Goal: Transaction & Acquisition: Book appointment/travel/reservation

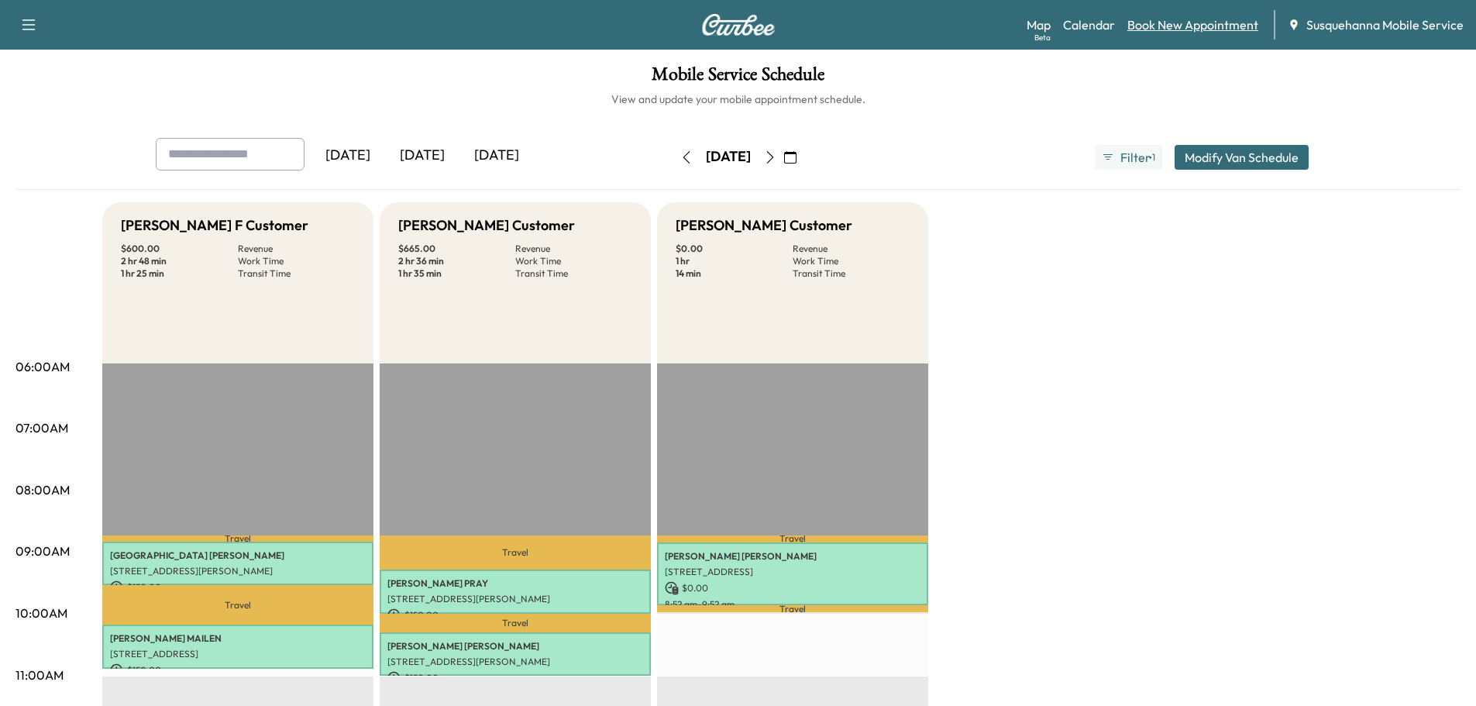
click at [1232, 17] on link "Book New Appointment" at bounding box center [1192, 24] width 131 height 19
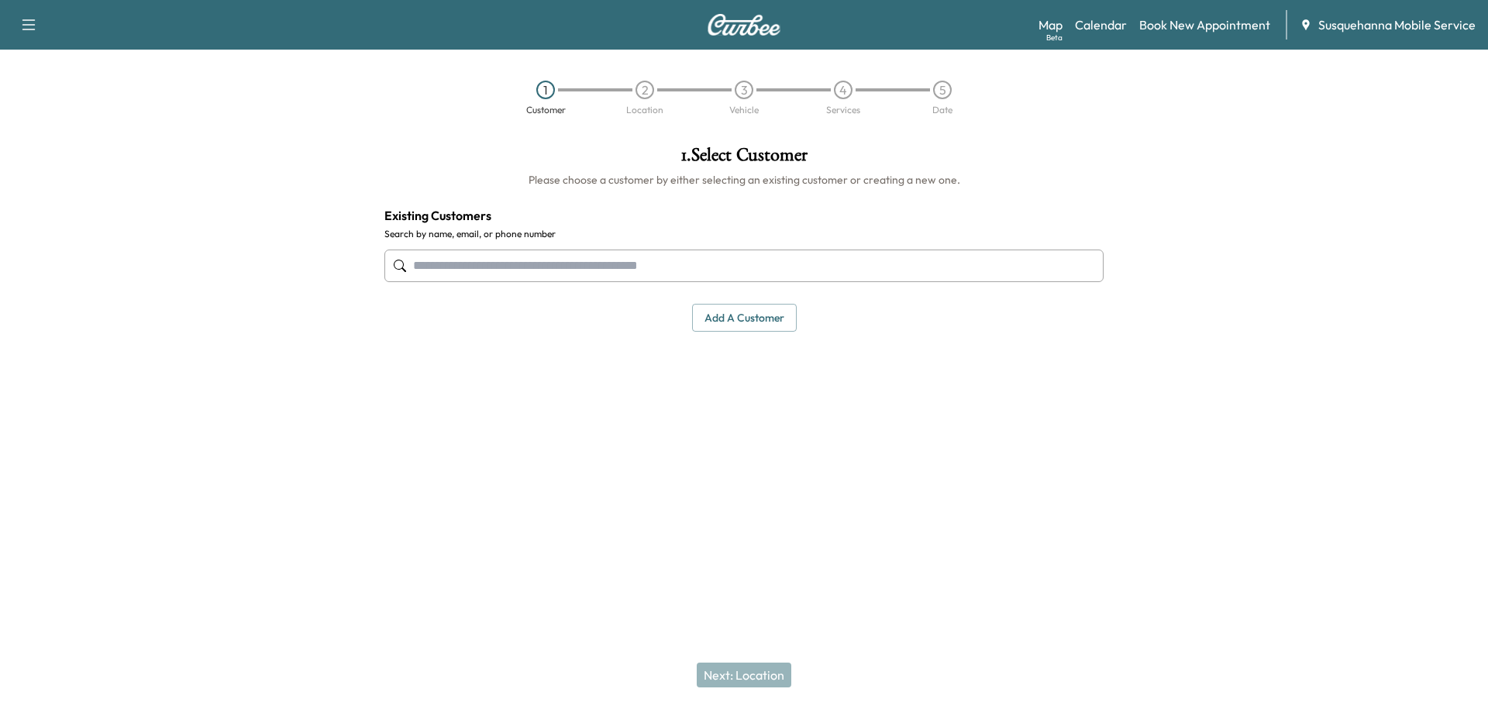
drag, startPoint x: 643, startPoint y: 258, endPoint x: 644, endPoint y: 247, distance: 10.9
click at [644, 249] on input "text" at bounding box center [743, 265] width 719 height 33
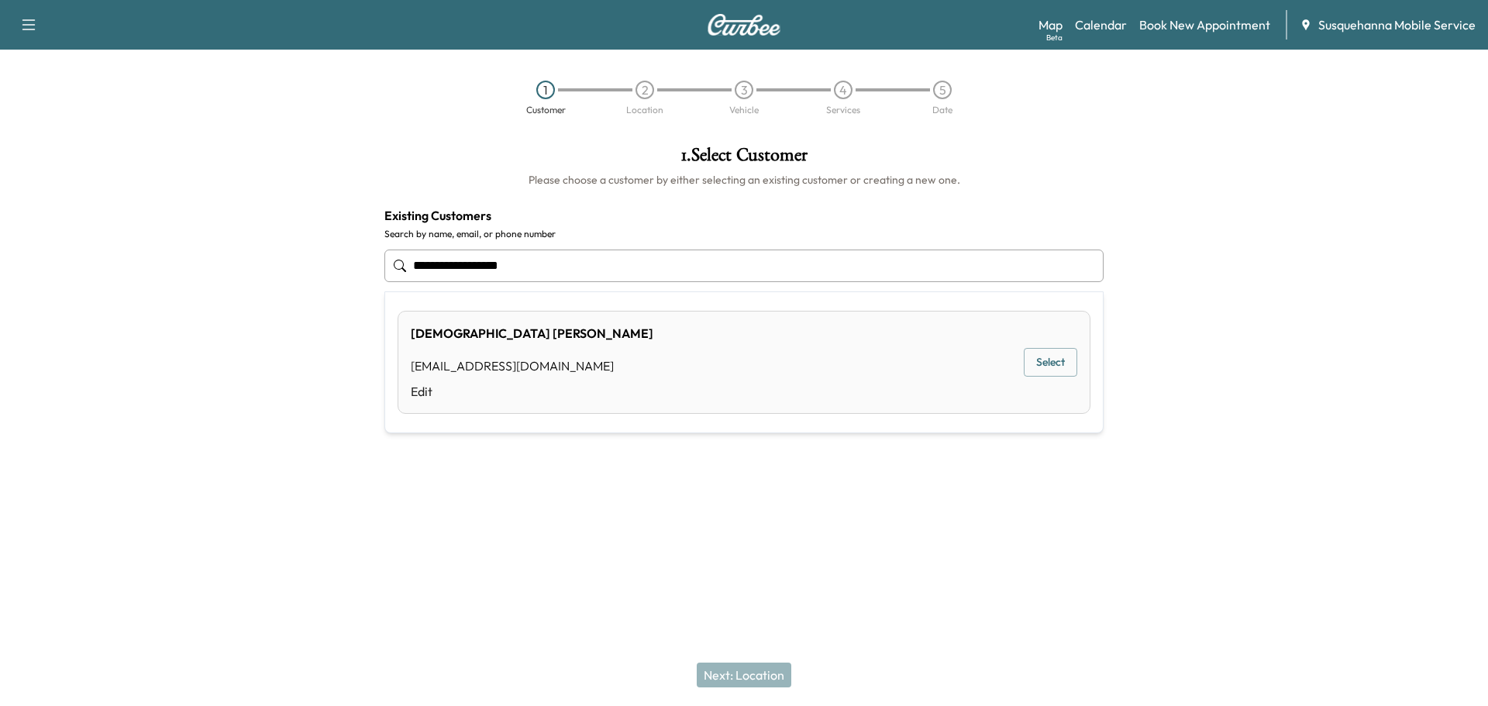
click at [1066, 379] on div "[PERSON_NAME] [EMAIL_ADDRESS][DOMAIN_NAME] Edit Select" at bounding box center [743, 362] width 693 height 103
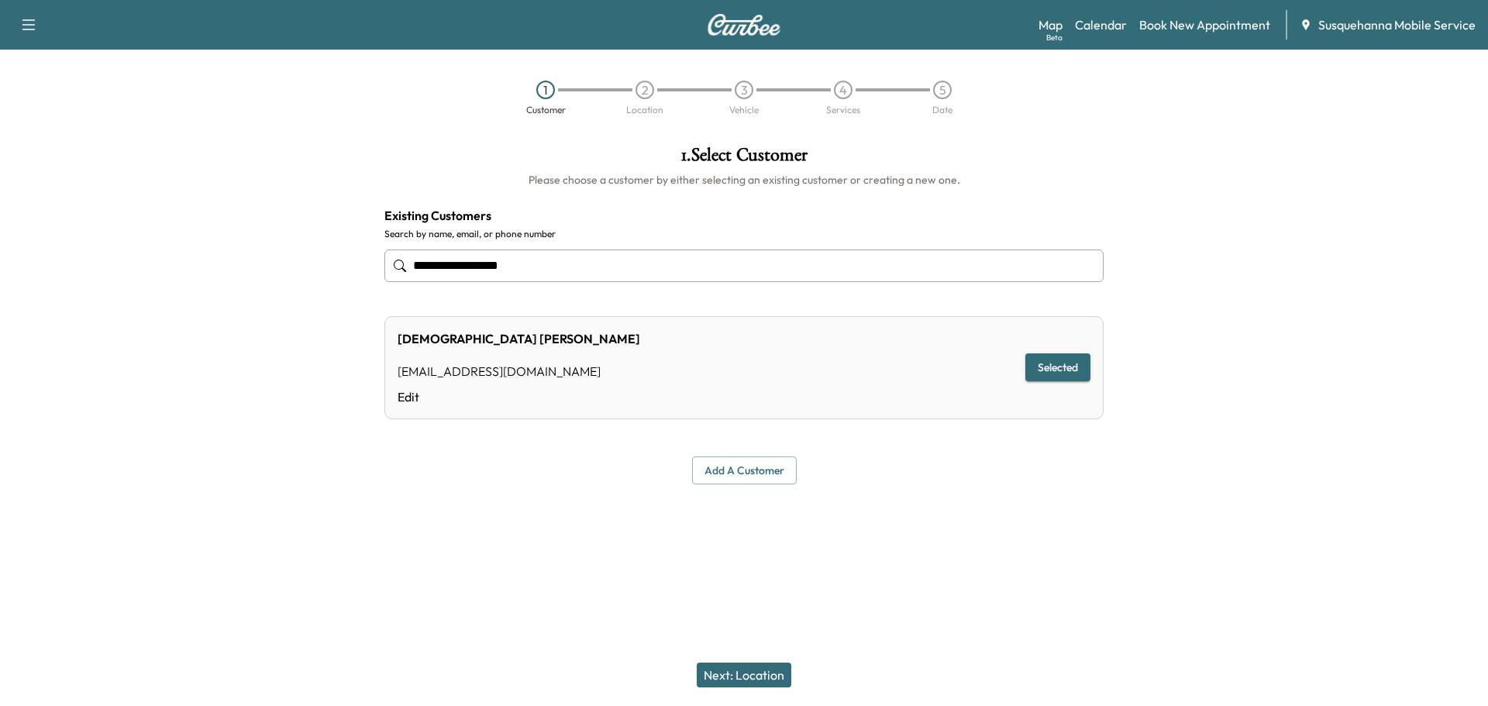
type input "**********"
click at [772, 681] on button "Next: Location" at bounding box center [744, 674] width 95 height 25
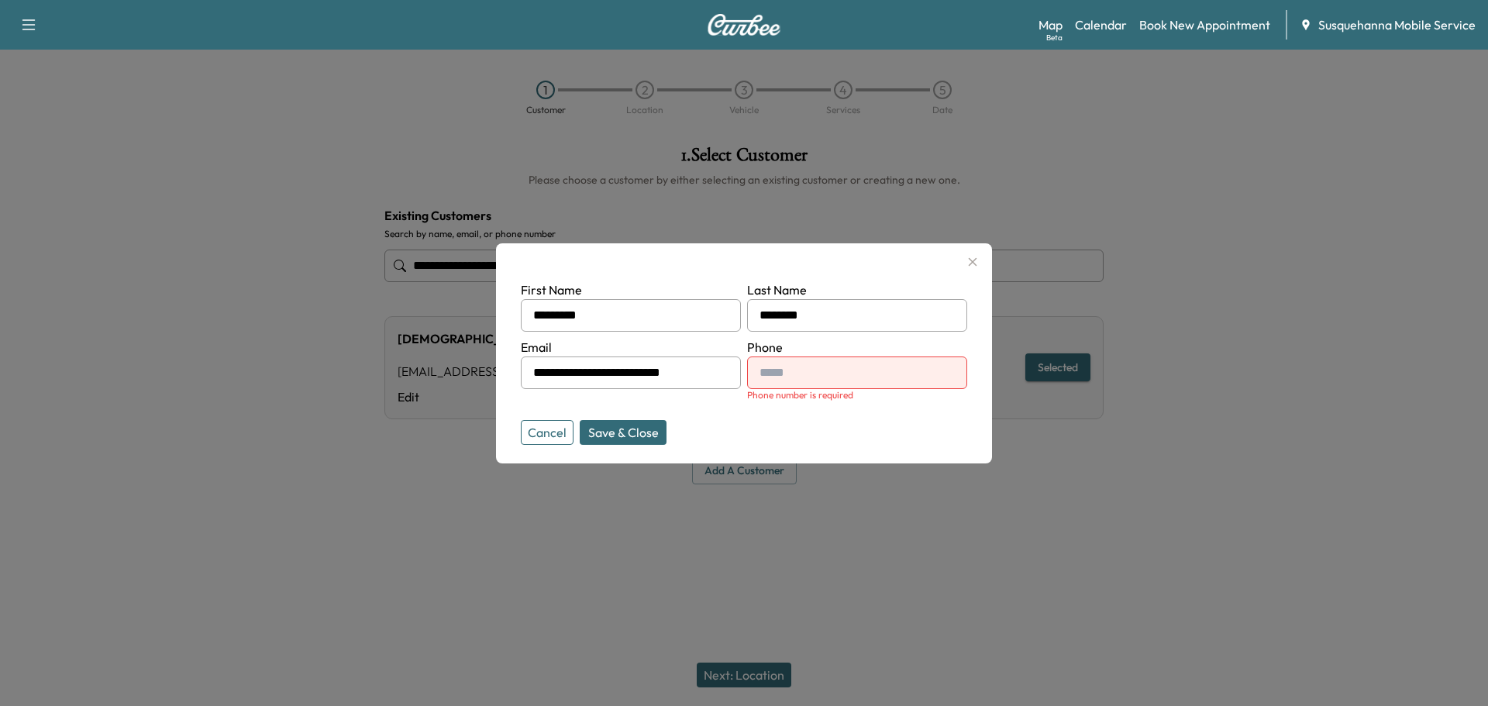
click at [803, 380] on input "text" at bounding box center [857, 372] width 220 height 33
type input "**********"
drag, startPoint x: 632, startPoint y: 439, endPoint x: 632, endPoint y: 429, distance: 10.1
click at [632, 432] on button "Save & Close" at bounding box center [623, 432] width 87 height 25
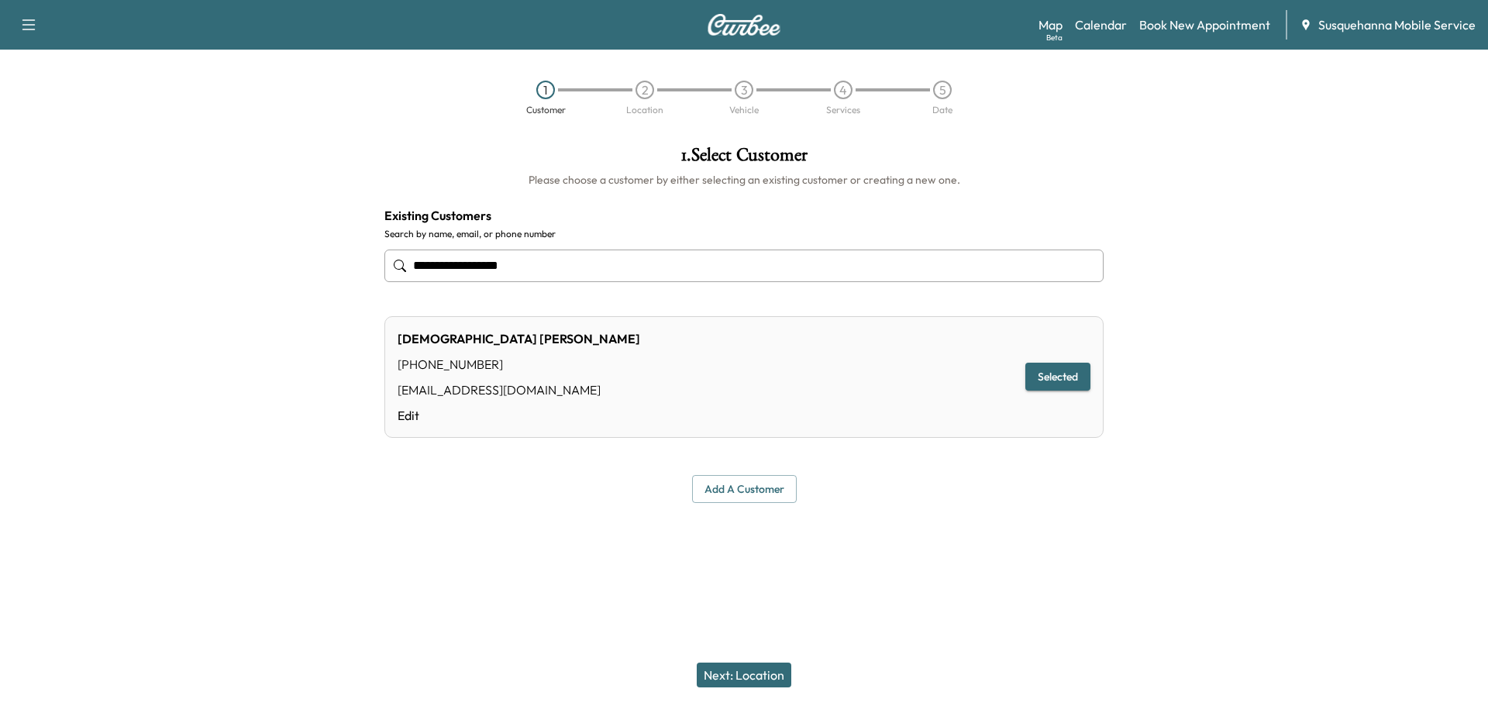
click at [749, 666] on button "Next: Location" at bounding box center [744, 674] width 95 height 25
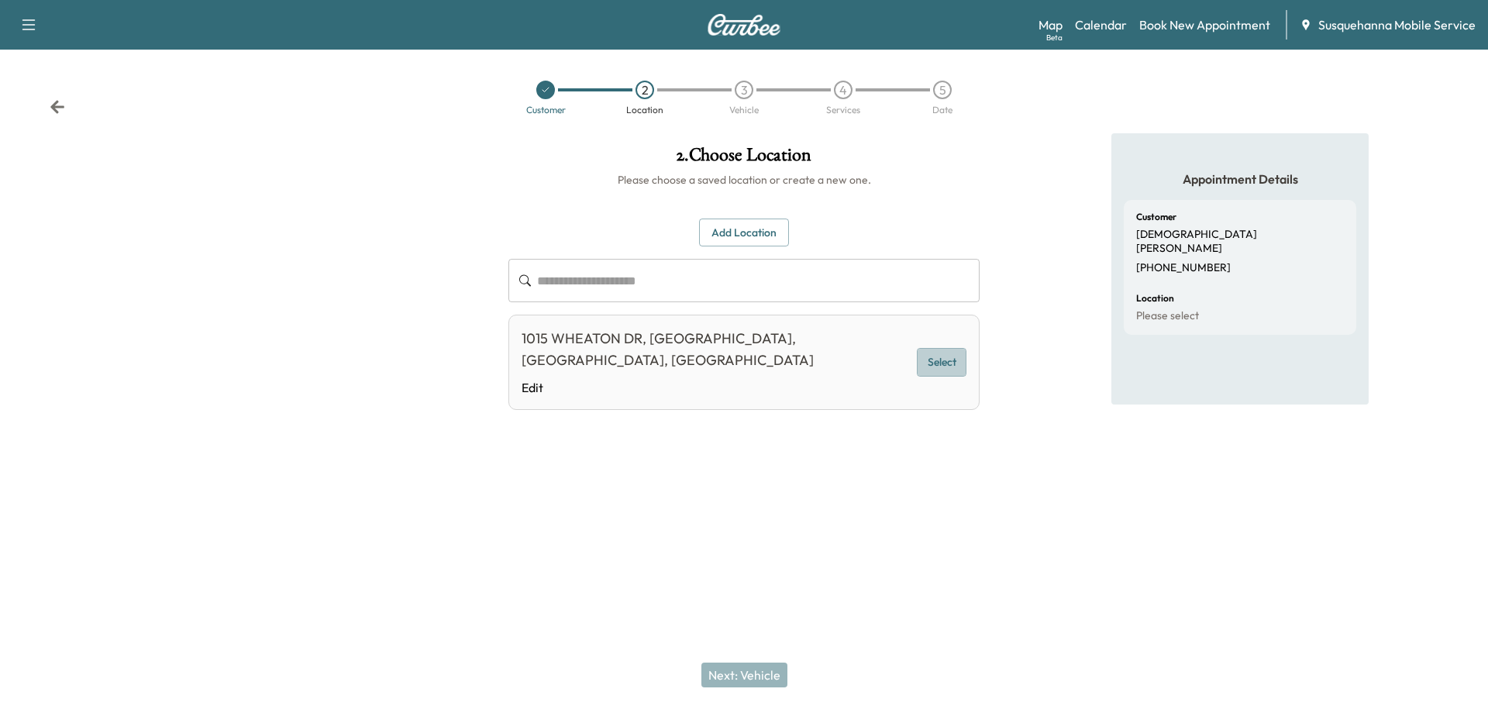
click at [959, 349] on button "Select" at bounding box center [942, 362] width 50 height 29
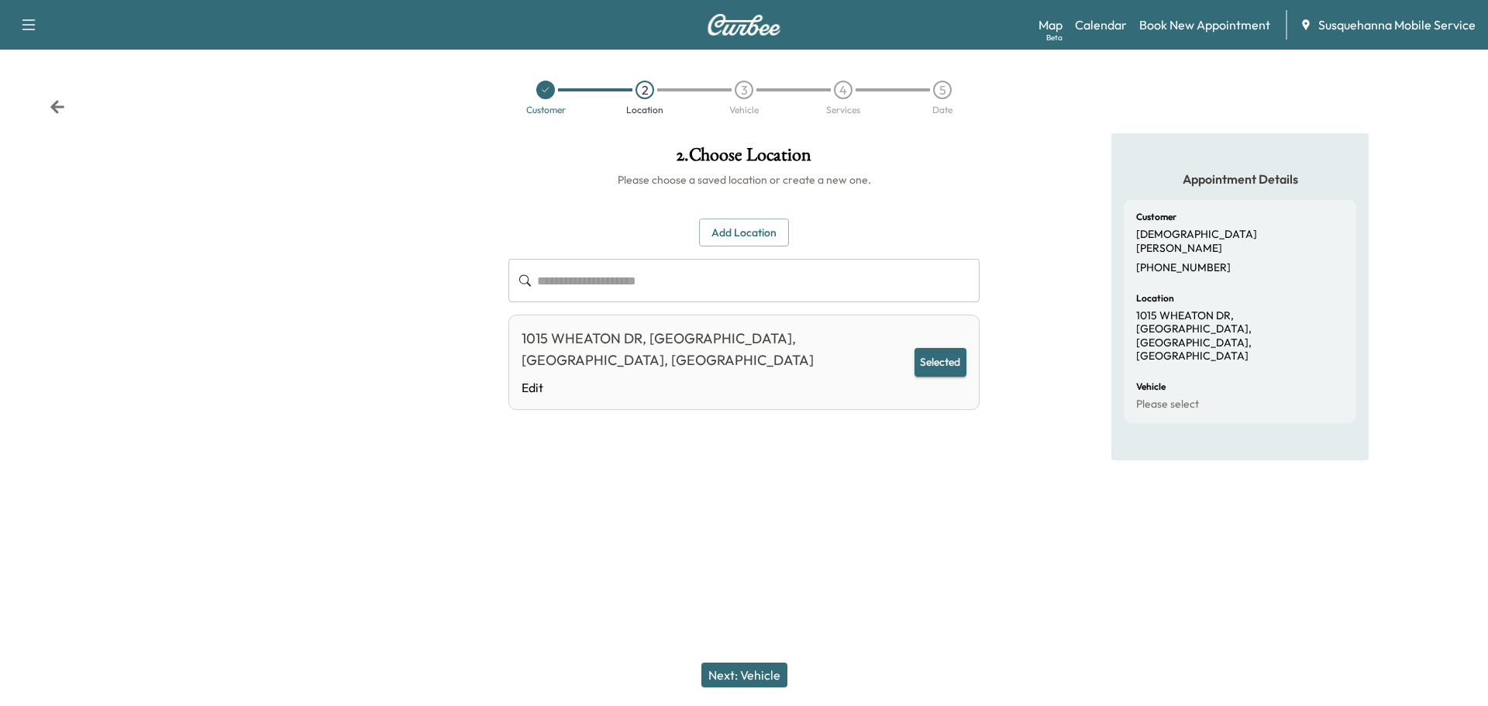
click at [763, 661] on div "Next: Vehicle" at bounding box center [744, 675] width 1488 height 62
click at [761, 674] on button "Next: Vehicle" at bounding box center [744, 674] width 86 height 25
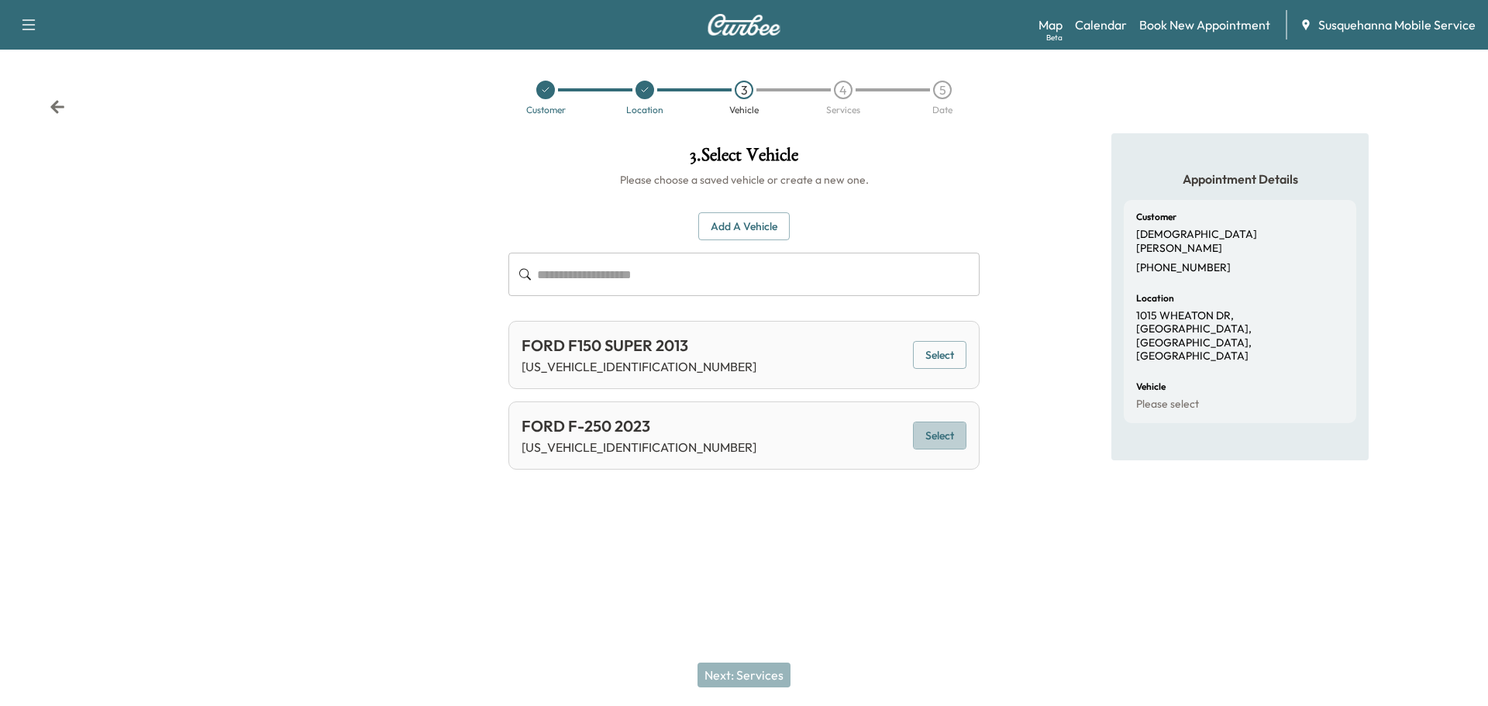
click at [950, 437] on button "Select" at bounding box center [939, 436] width 53 height 29
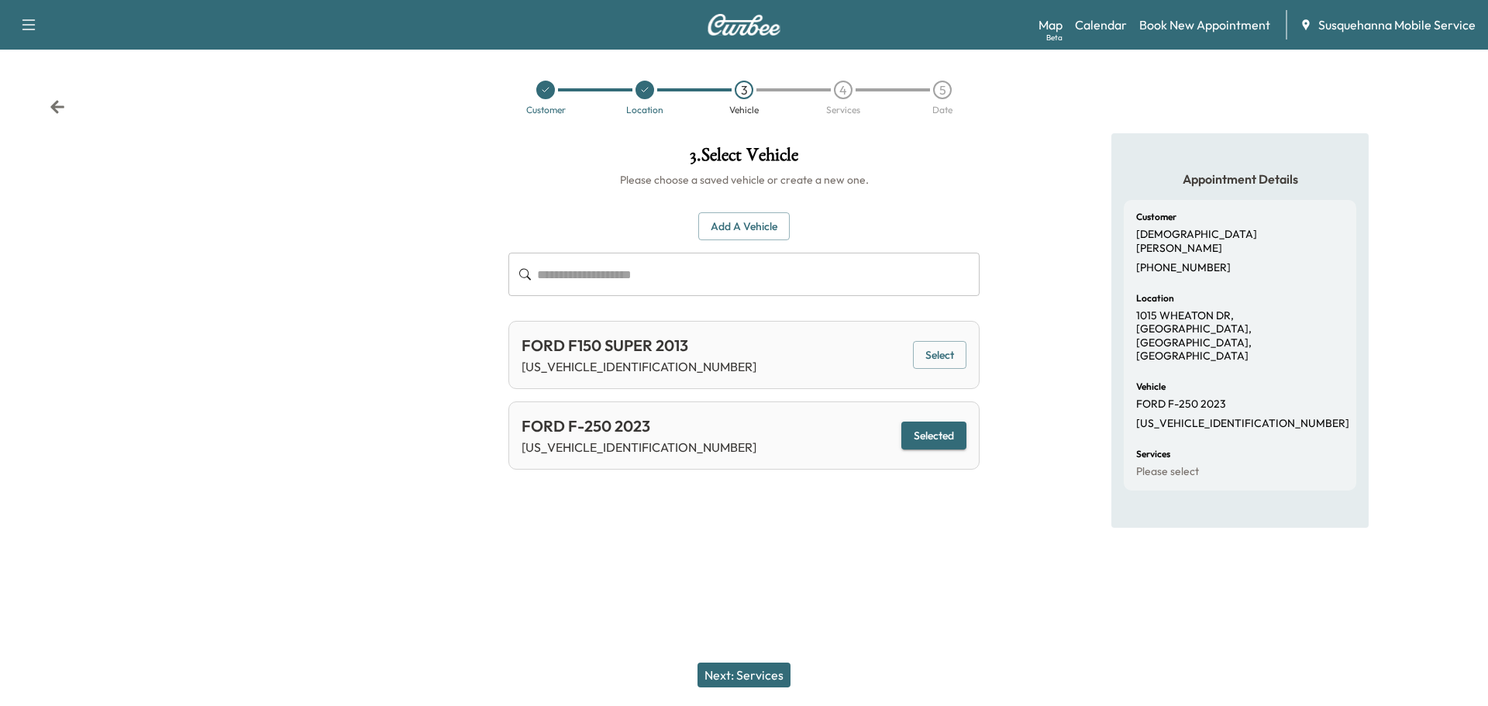
click at [727, 670] on button "Next: Services" at bounding box center [743, 674] width 93 height 25
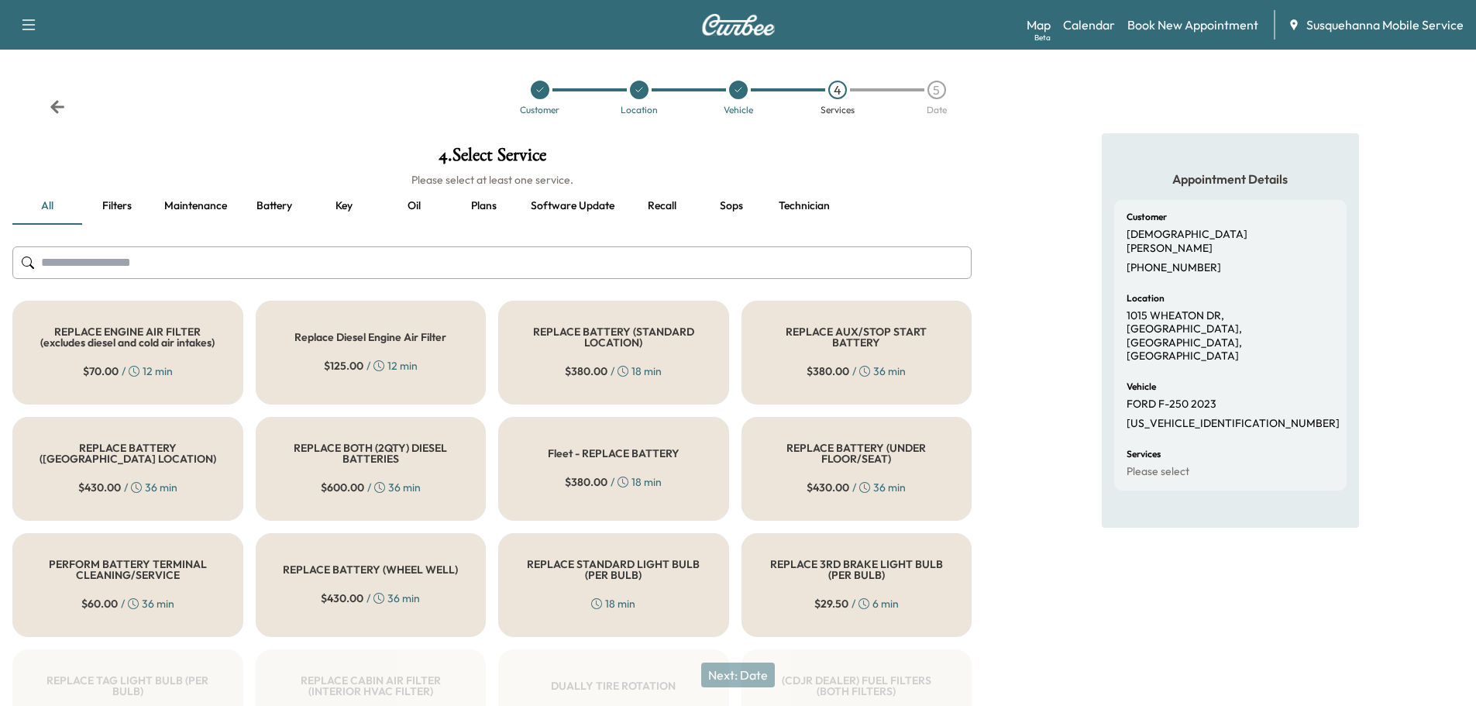
click at [610, 253] on input "text" at bounding box center [491, 262] width 959 height 33
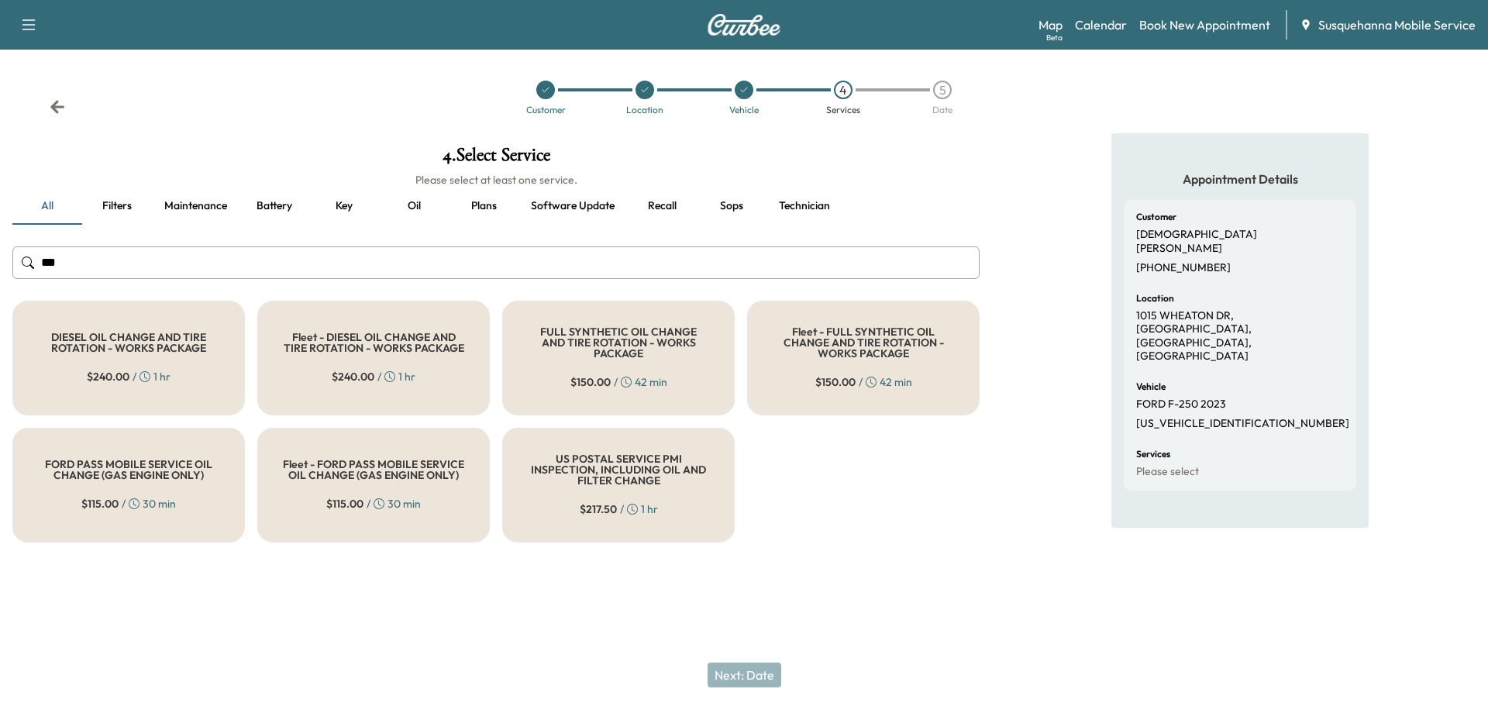
type input "***"
click at [690, 356] on div "FULL SYNTHETIC OIL CHANGE AND TIRE ROTATION - WORKS PACKAGE $ 150.00 / 42 min" at bounding box center [618, 358] width 232 height 115
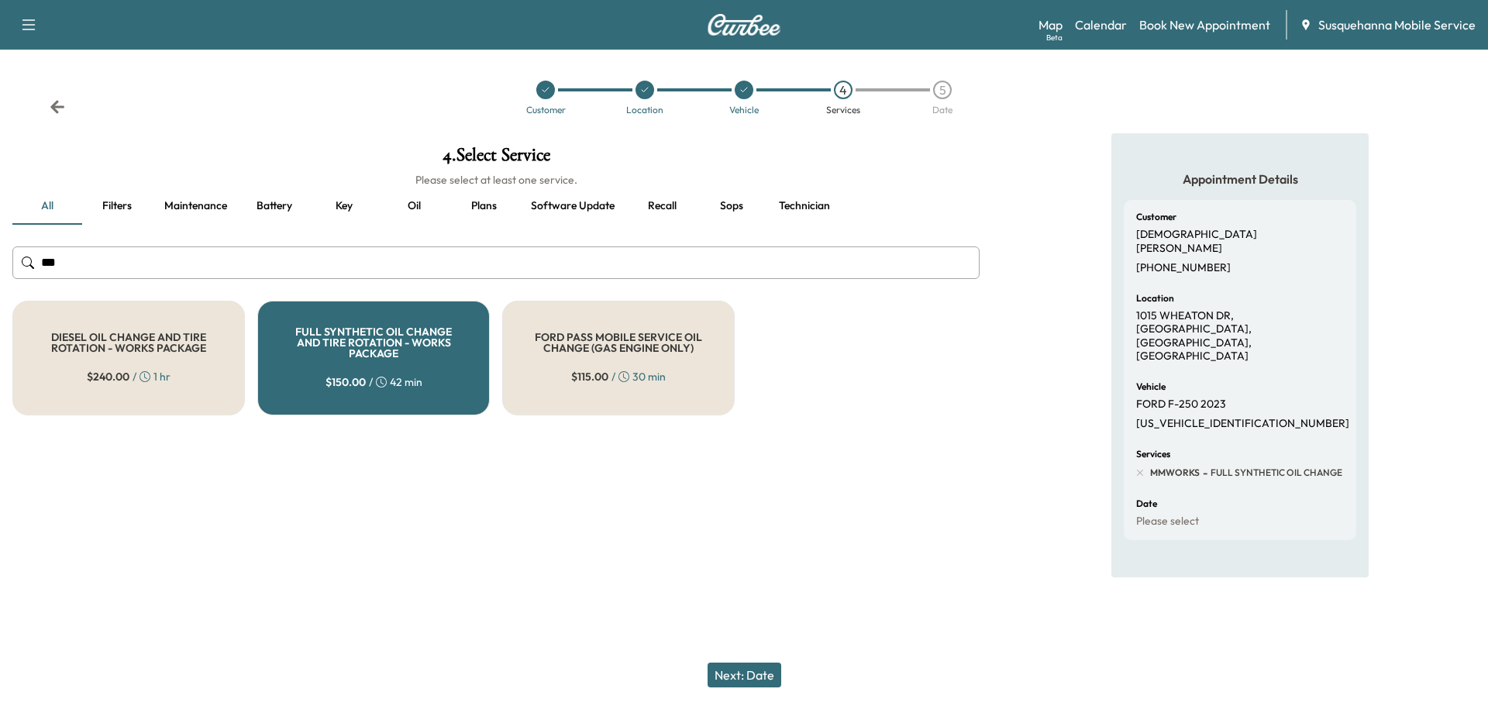
click at [765, 673] on button "Next: Date" at bounding box center [744, 674] width 74 height 25
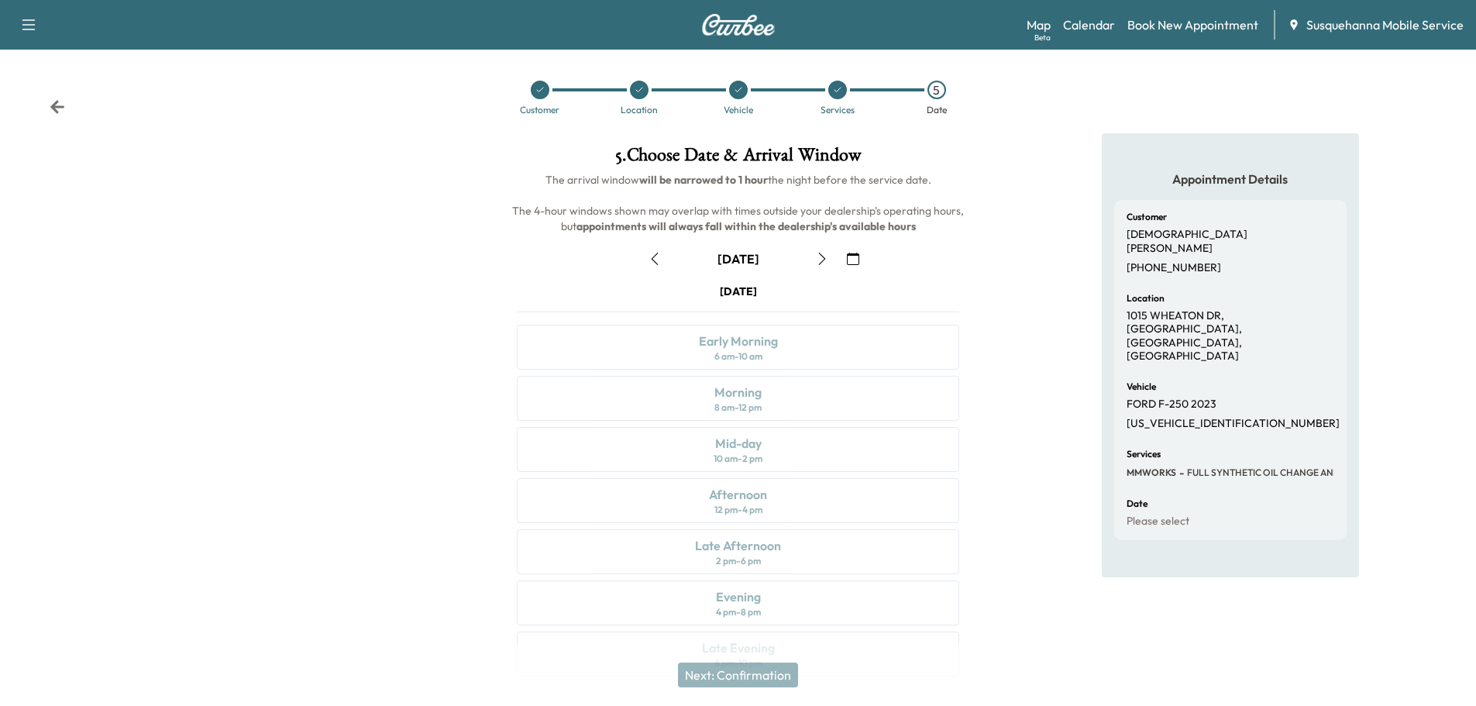
click at [824, 260] on icon "button" at bounding box center [822, 259] width 12 height 12
click at [851, 258] on icon "button" at bounding box center [853, 259] width 12 height 12
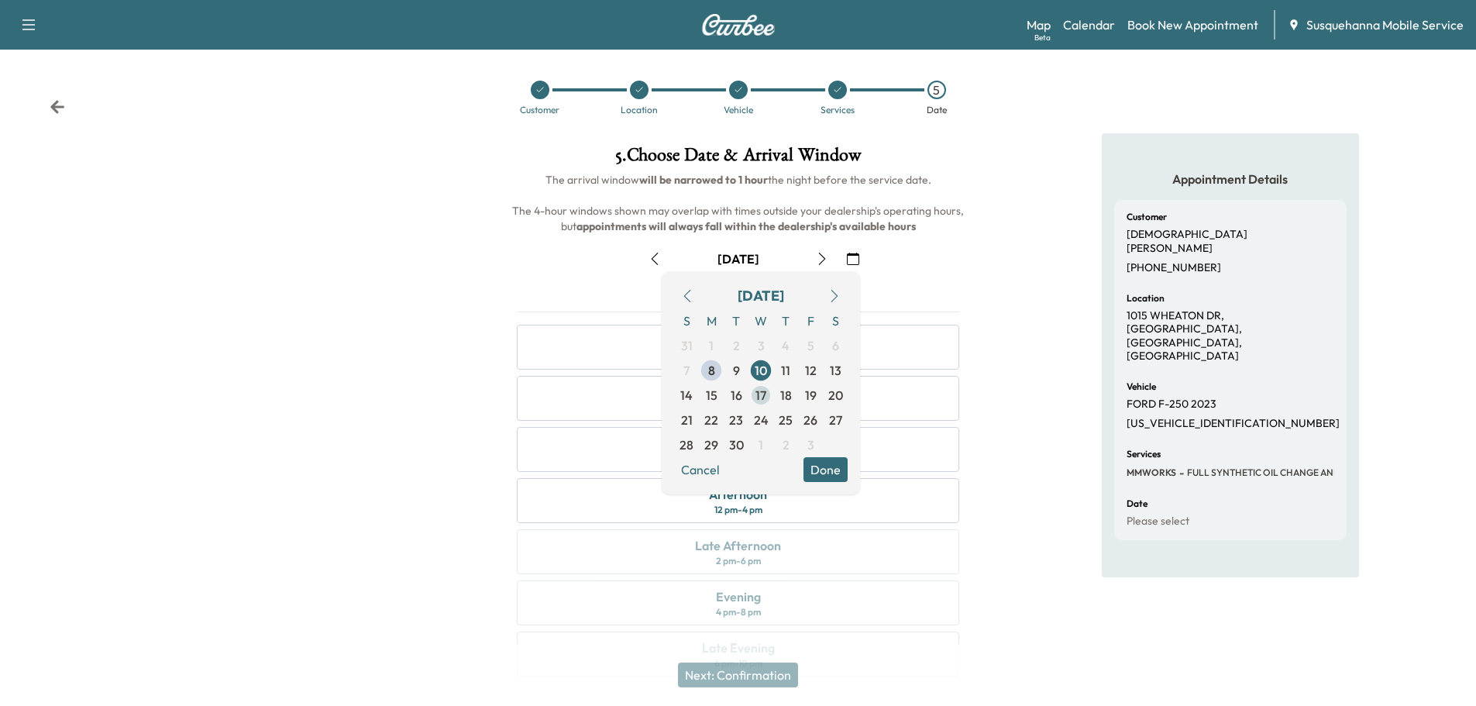
click at [763, 397] on span "17" at bounding box center [760, 395] width 11 height 19
click at [828, 481] on button "Done" at bounding box center [825, 469] width 44 height 25
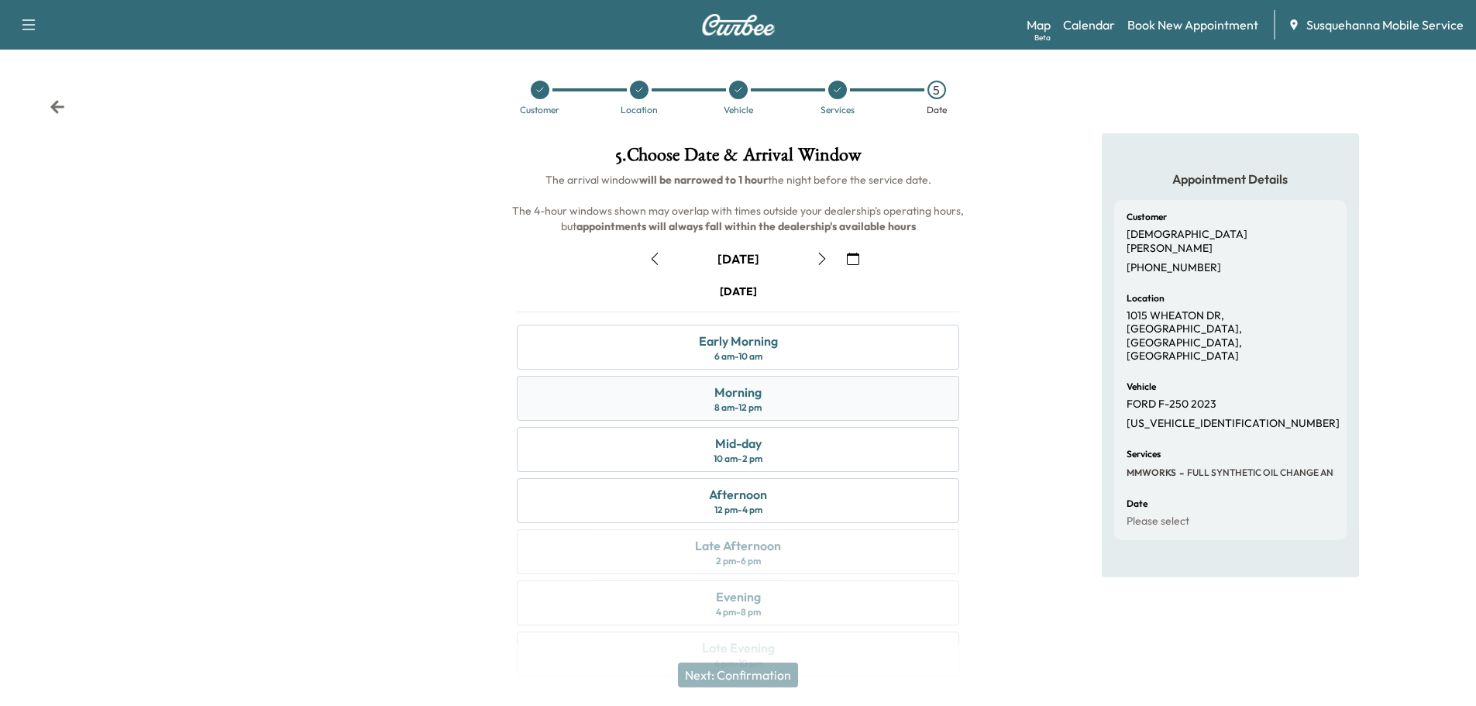
drag, startPoint x: 709, startPoint y: 390, endPoint x: 717, endPoint y: 379, distance: 13.8
click at [717, 379] on div "Morning 8 am - 12 pm" at bounding box center [738, 398] width 442 height 45
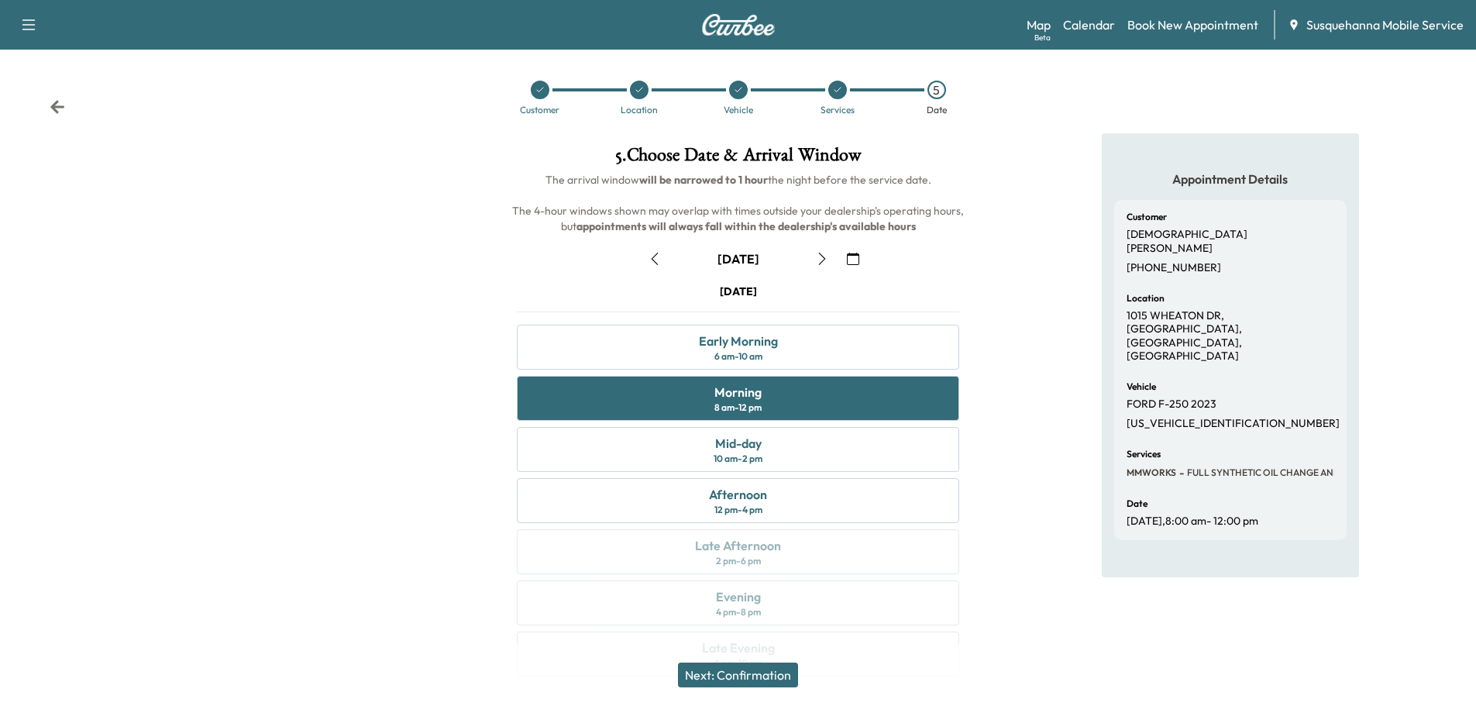
click at [790, 682] on button "Next: Confirmation" at bounding box center [738, 674] width 120 height 25
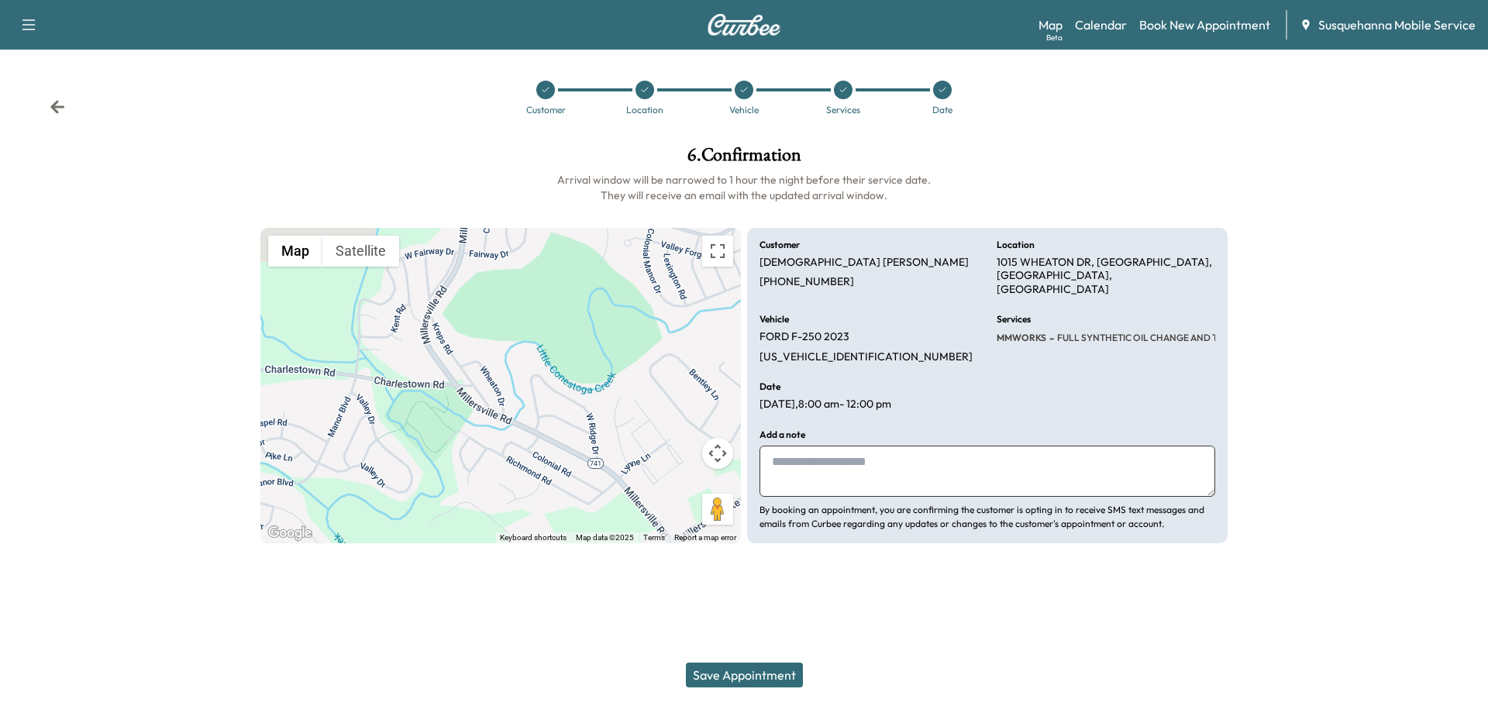
click at [854, 463] on textarea at bounding box center [987, 471] width 456 height 51
type textarea "**********"
click at [770, 669] on button "Save Appointment" at bounding box center [744, 674] width 117 height 25
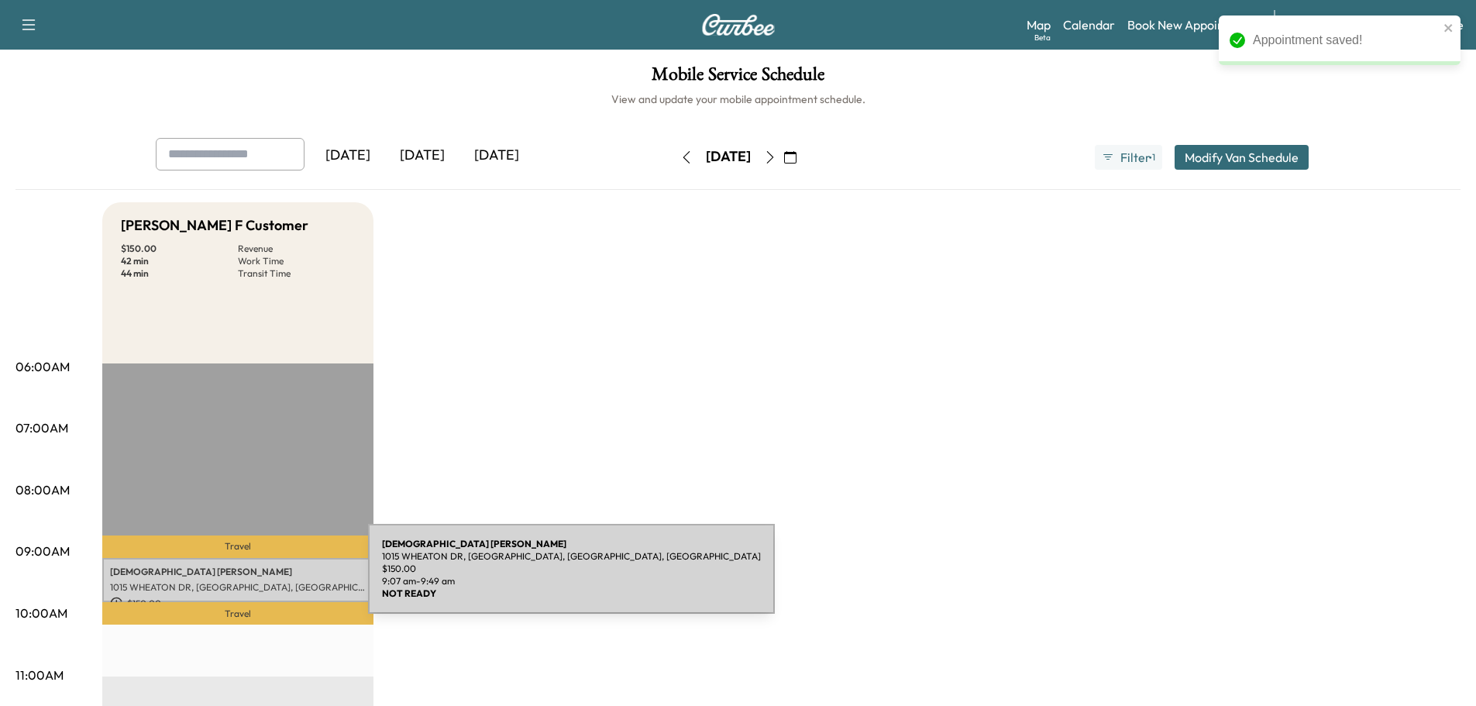
drag, startPoint x: 252, startPoint y: 578, endPoint x: 243, endPoint y: 576, distance: 9.6
click at [243, 576] on div "[PERSON_NAME] [STREET_ADDRESS][PERSON_NAME][PERSON_NAME] $ 150.00 9:07 am - 9:4…" at bounding box center [237, 580] width 271 height 44
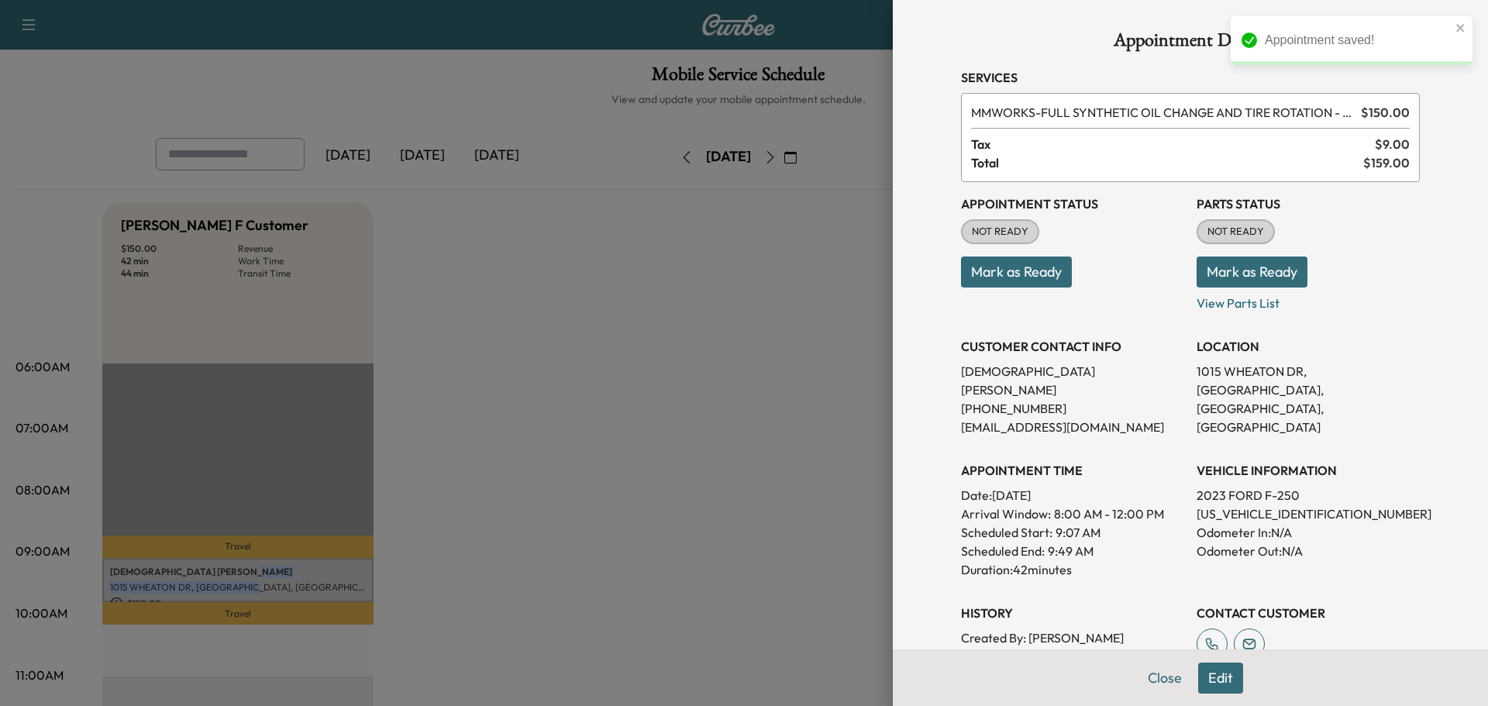
click at [1220, 279] on button "Mark as Ready" at bounding box center [1251, 271] width 111 height 31
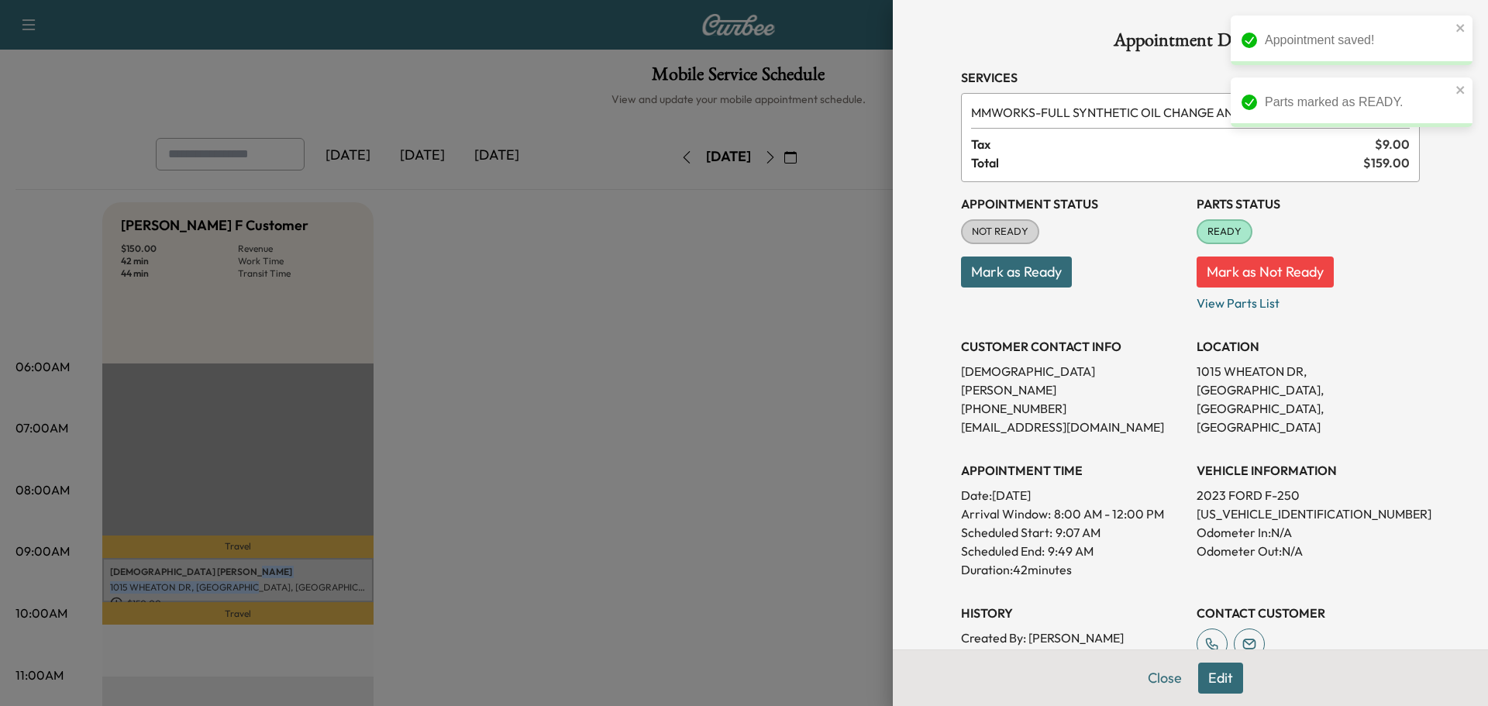
click at [1034, 280] on button "Mark as Ready" at bounding box center [1016, 271] width 111 height 31
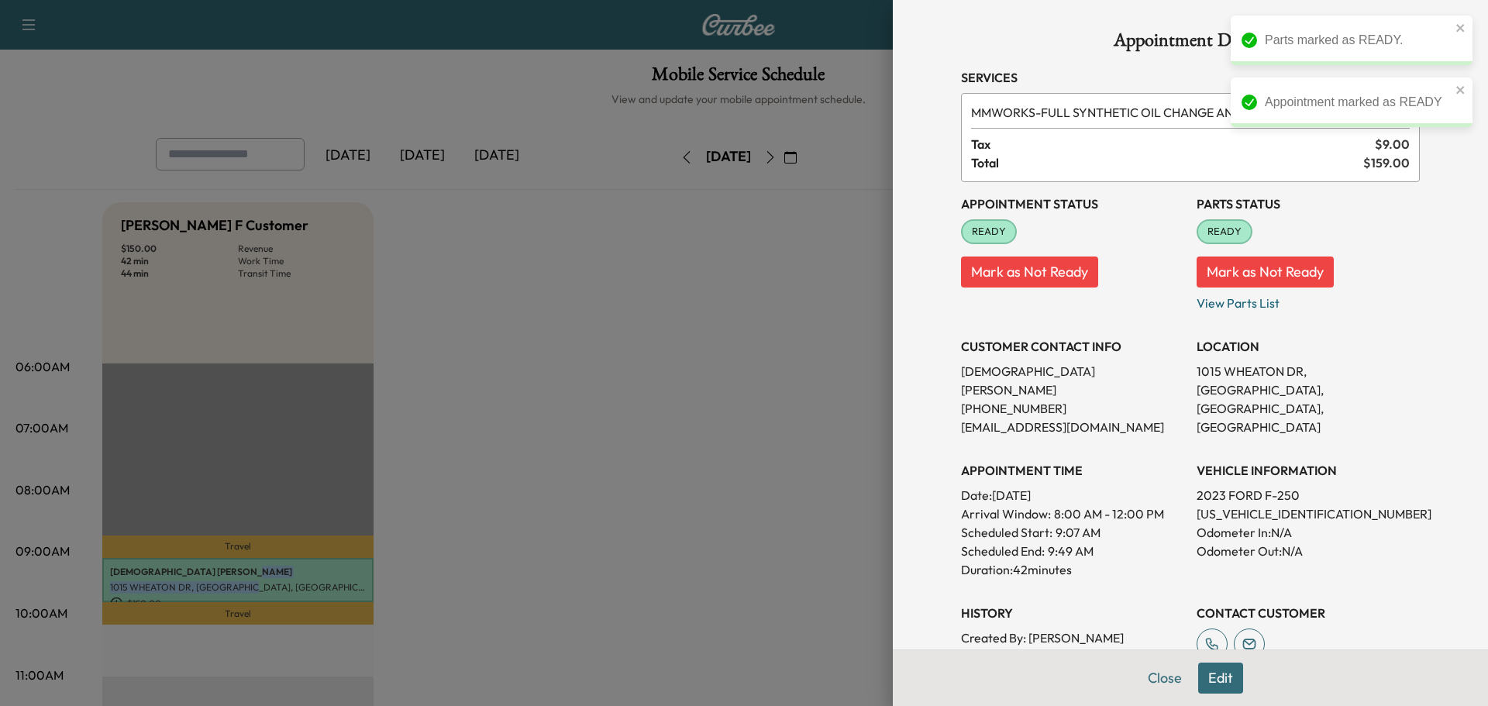
click at [1138, 671] on button "Close" at bounding box center [1164, 677] width 54 height 31
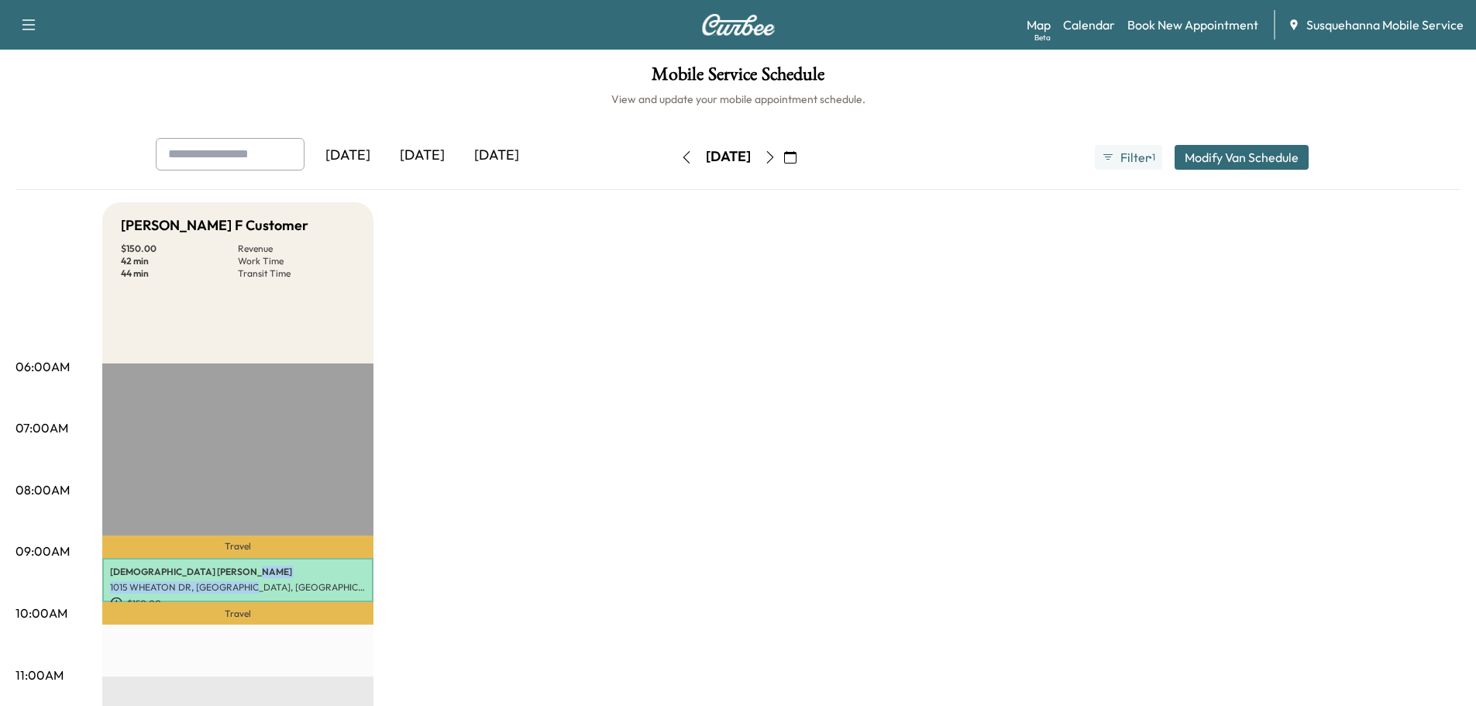
click at [776, 160] on icon "button" at bounding box center [770, 157] width 12 height 12
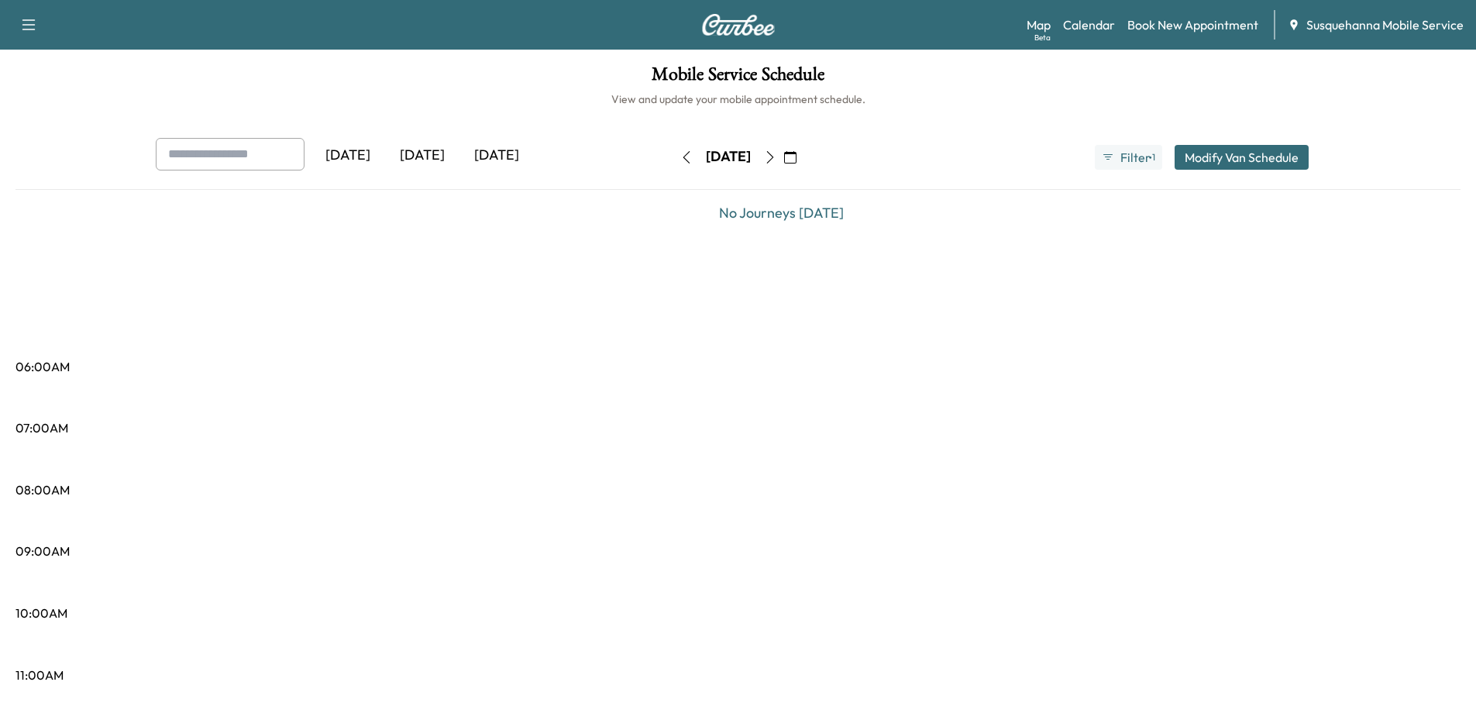
click at [776, 160] on icon "button" at bounding box center [770, 157] width 12 height 12
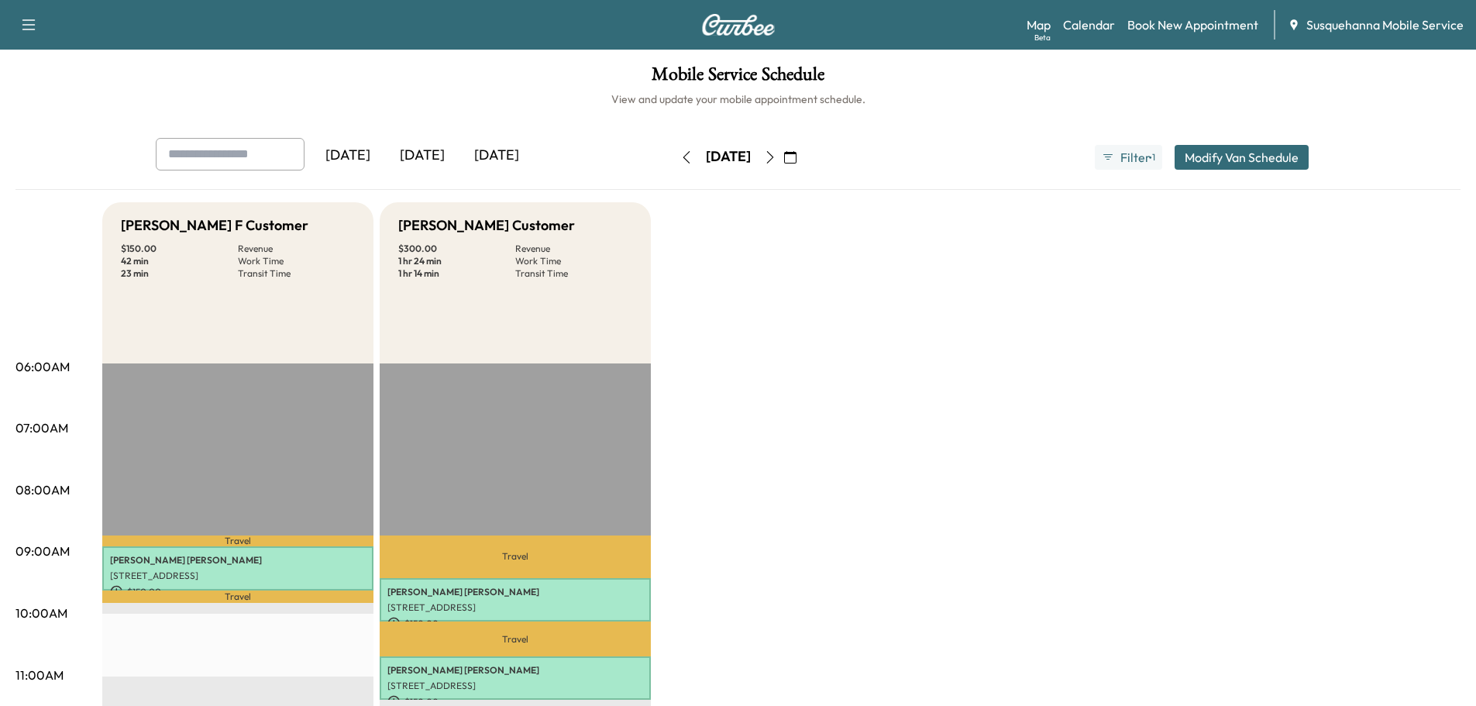
click at [797, 160] on icon "button" at bounding box center [790, 157] width 12 height 12
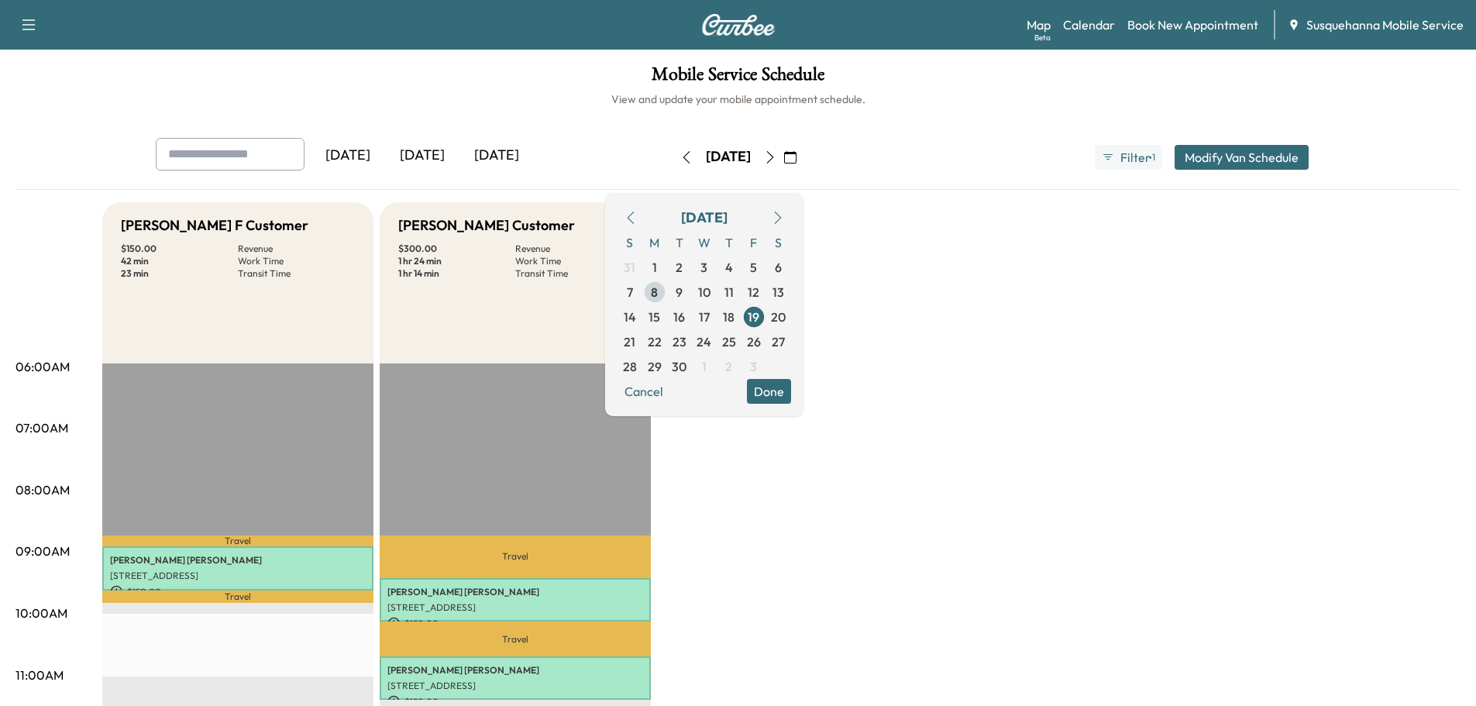
click at [667, 298] on span "8" at bounding box center [654, 292] width 25 height 25
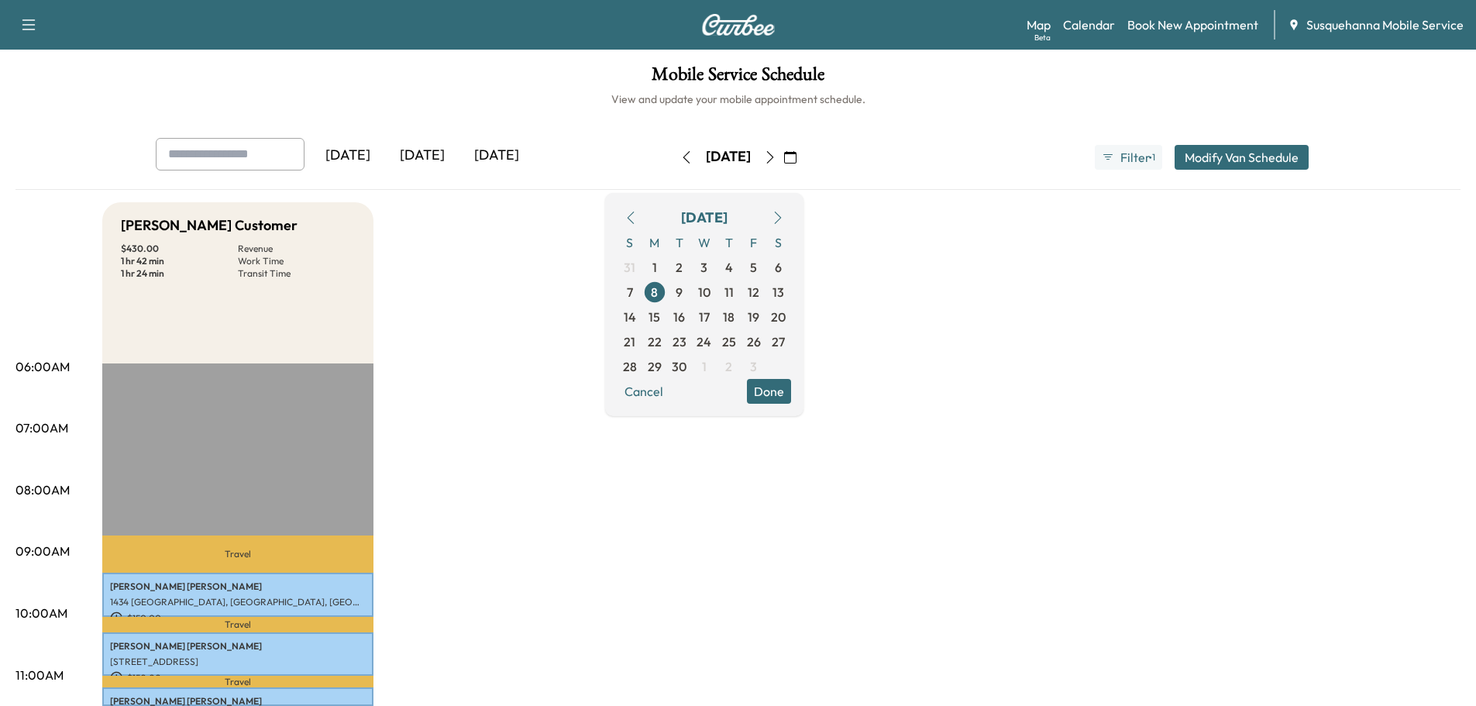
click at [791, 390] on button "Done" at bounding box center [769, 391] width 44 height 25
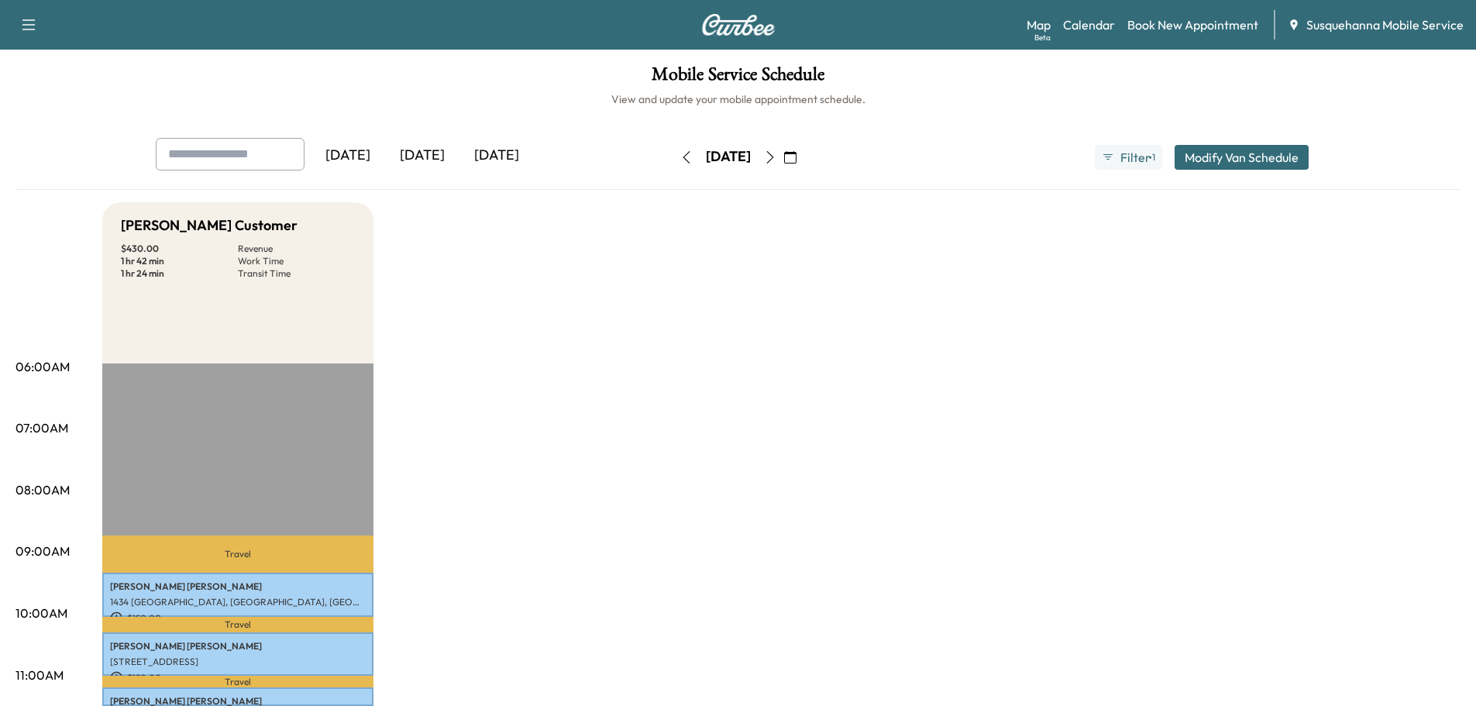
click at [776, 153] on icon "button" at bounding box center [770, 157] width 12 height 12
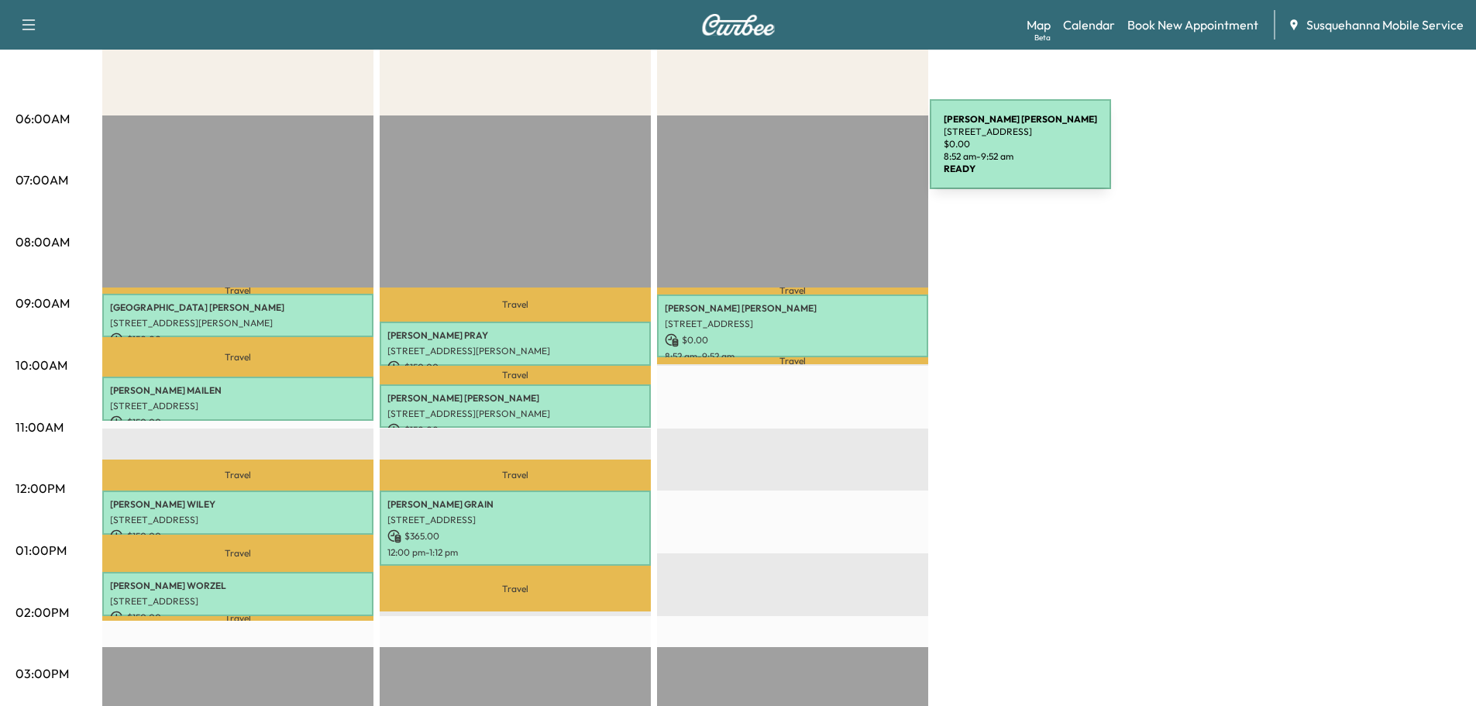
scroll to position [83, 0]
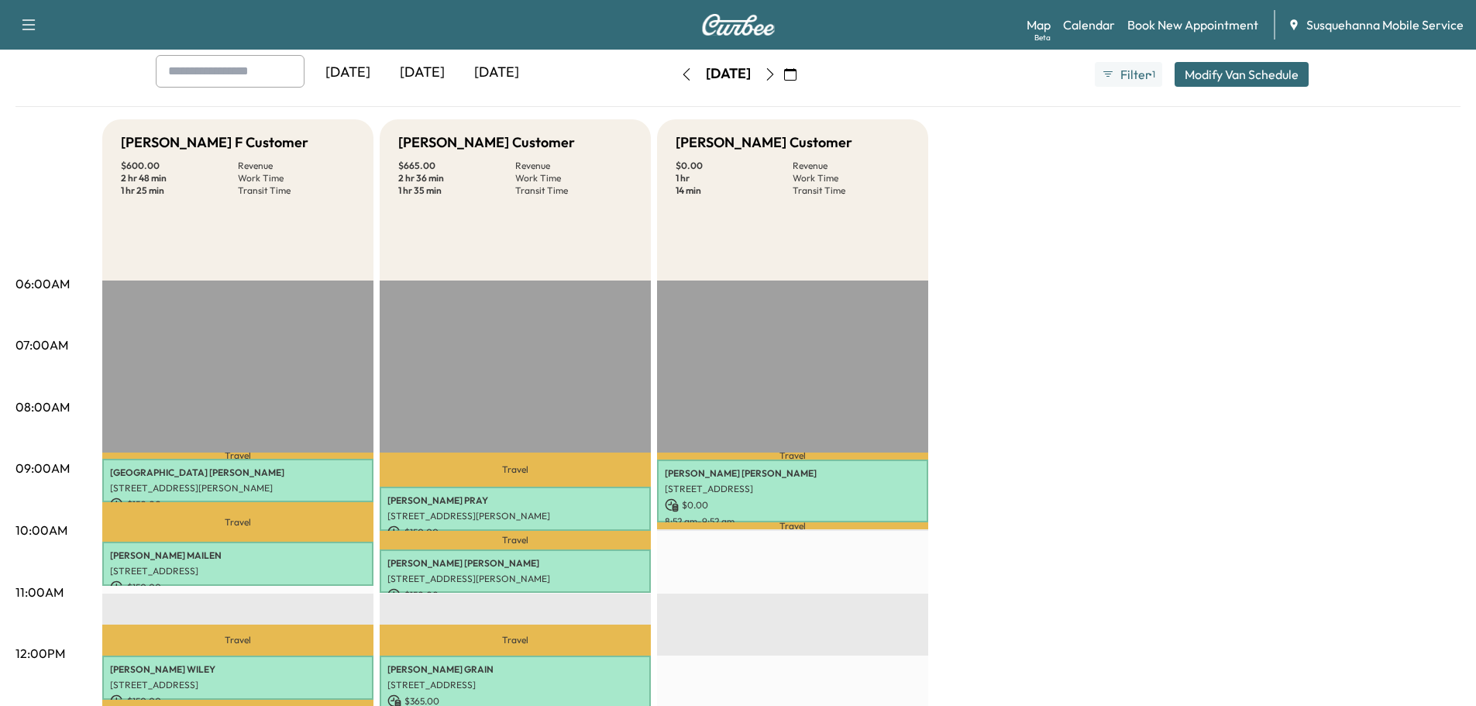
click at [776, 78] on icon "button" at bounding box center [770, 74] width 12 height 12
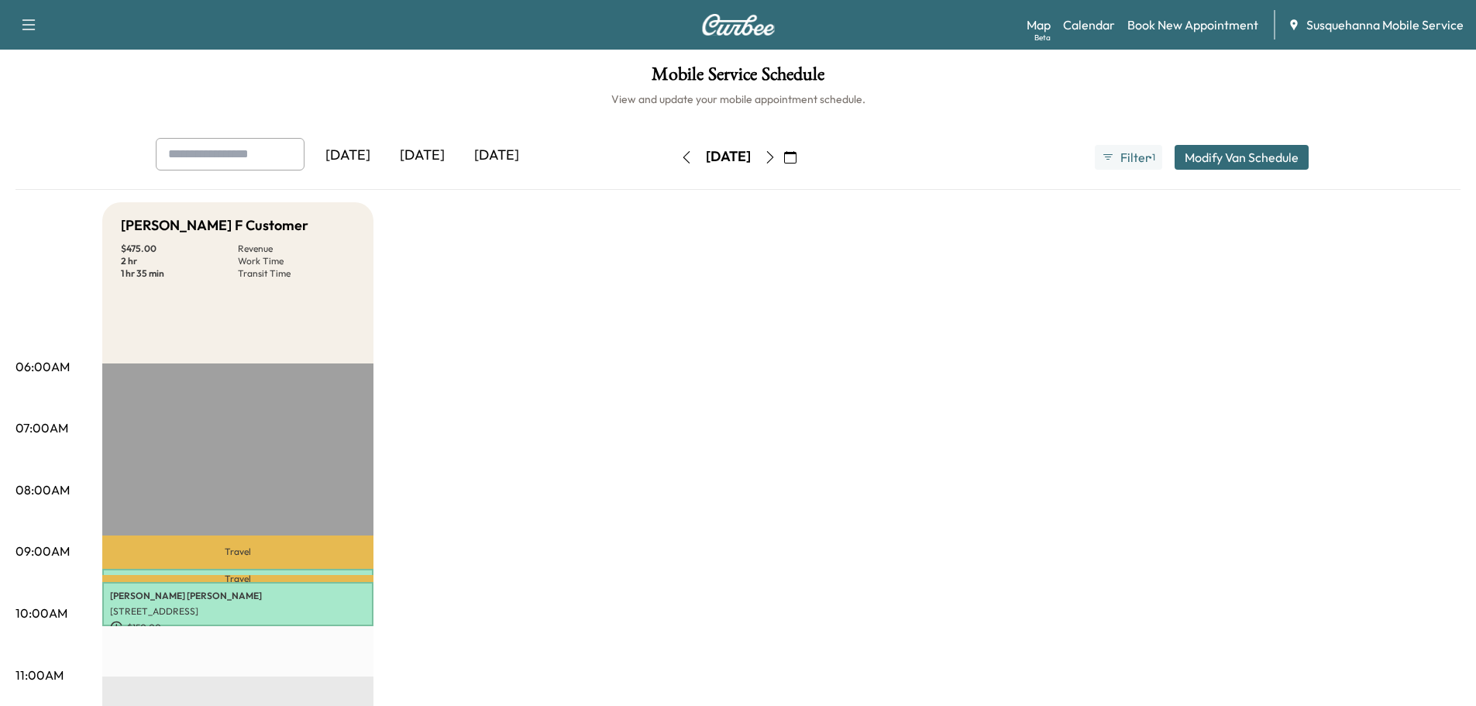
click at [783, 150] on button "button" at bounding box center [770, 157] width 26 height 25
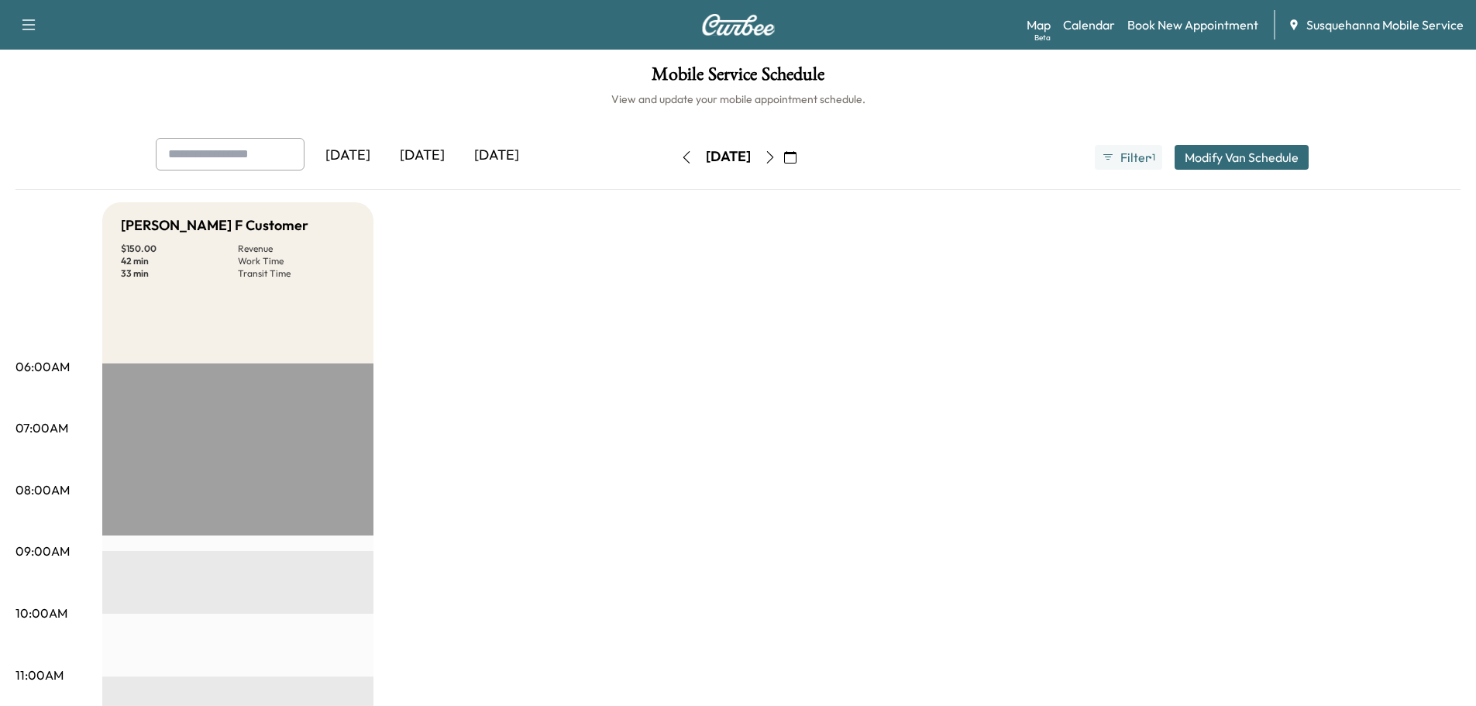
click at [776, 151] on icon "button" at bounding box center [770, 157] width 12 height 12
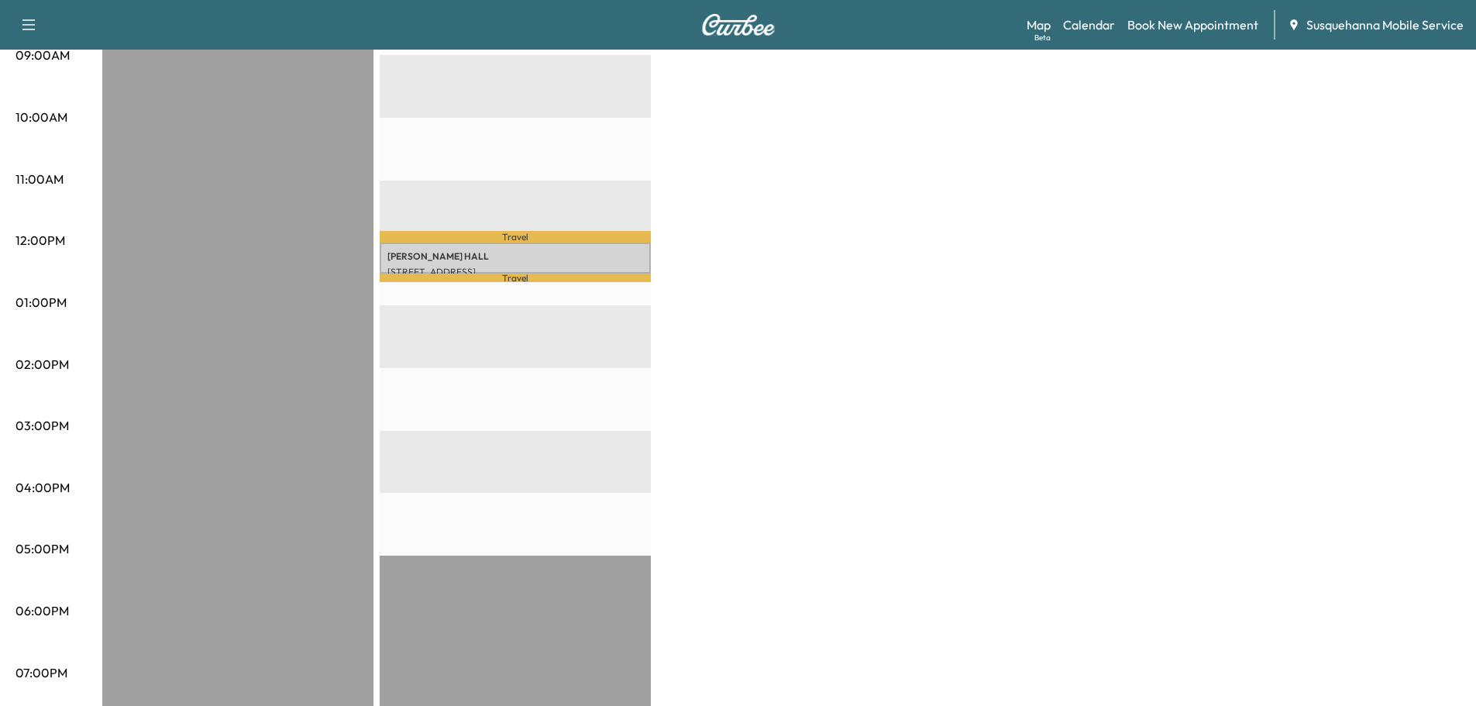
scroll to position [83, 0]
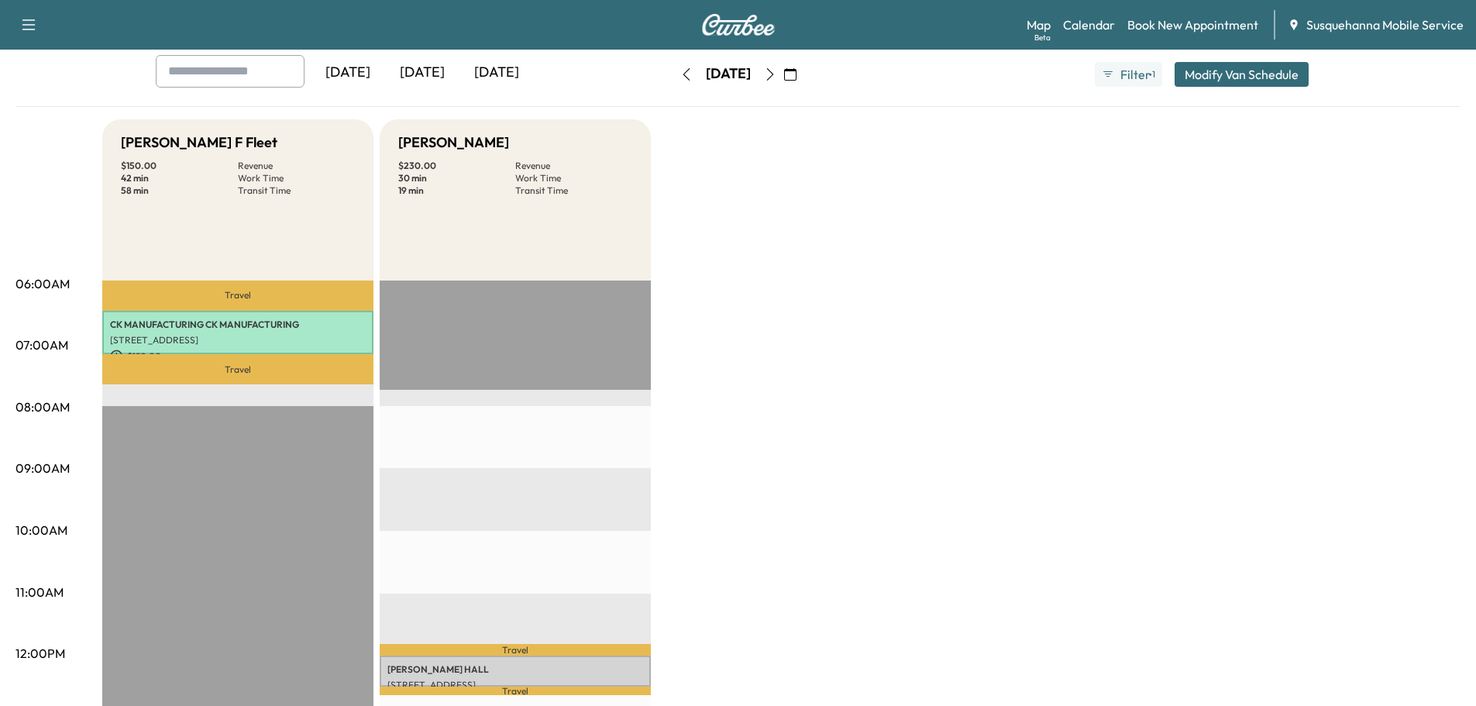
click at [680, 77] on icon "button" at bounding box center [686, 74] width 12 height 12
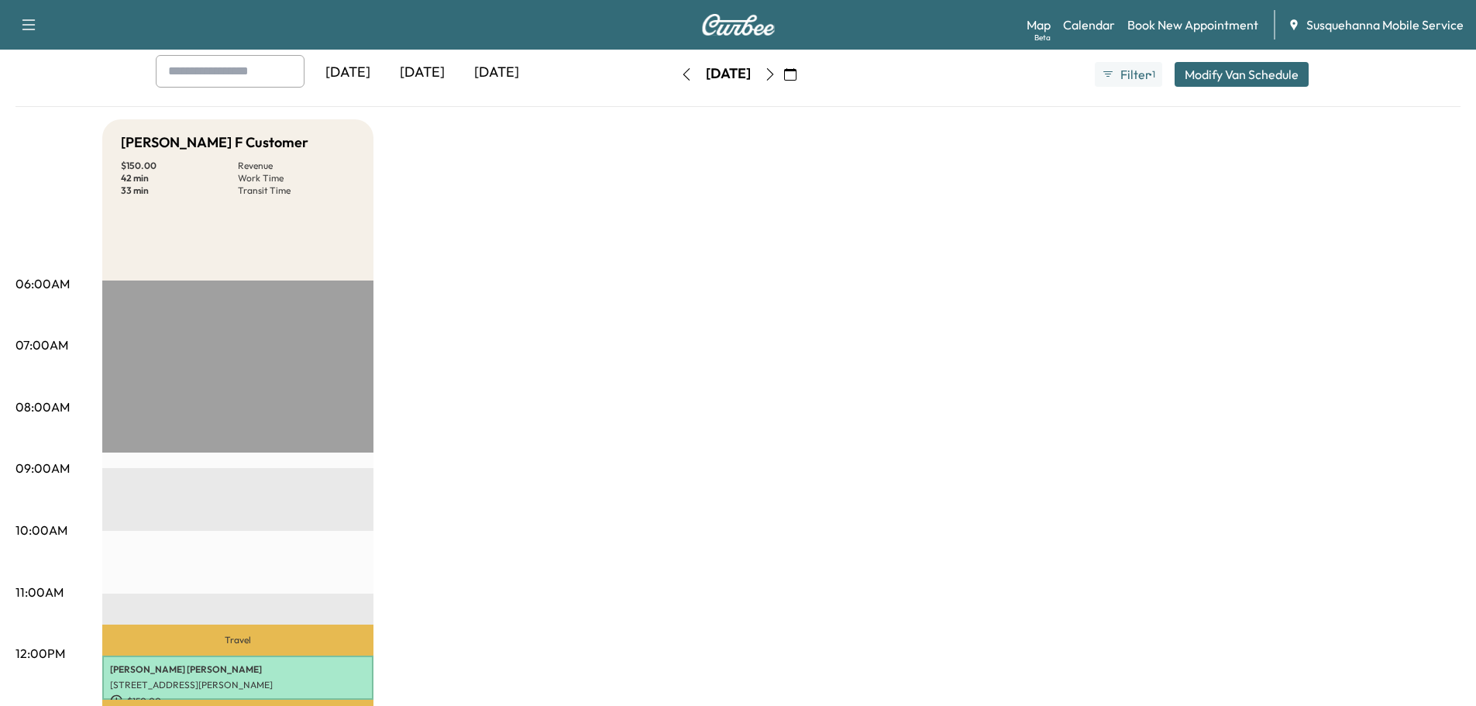
click at [797, 74] on icon "button" at bounding box center [790, 74] width 12 height 12
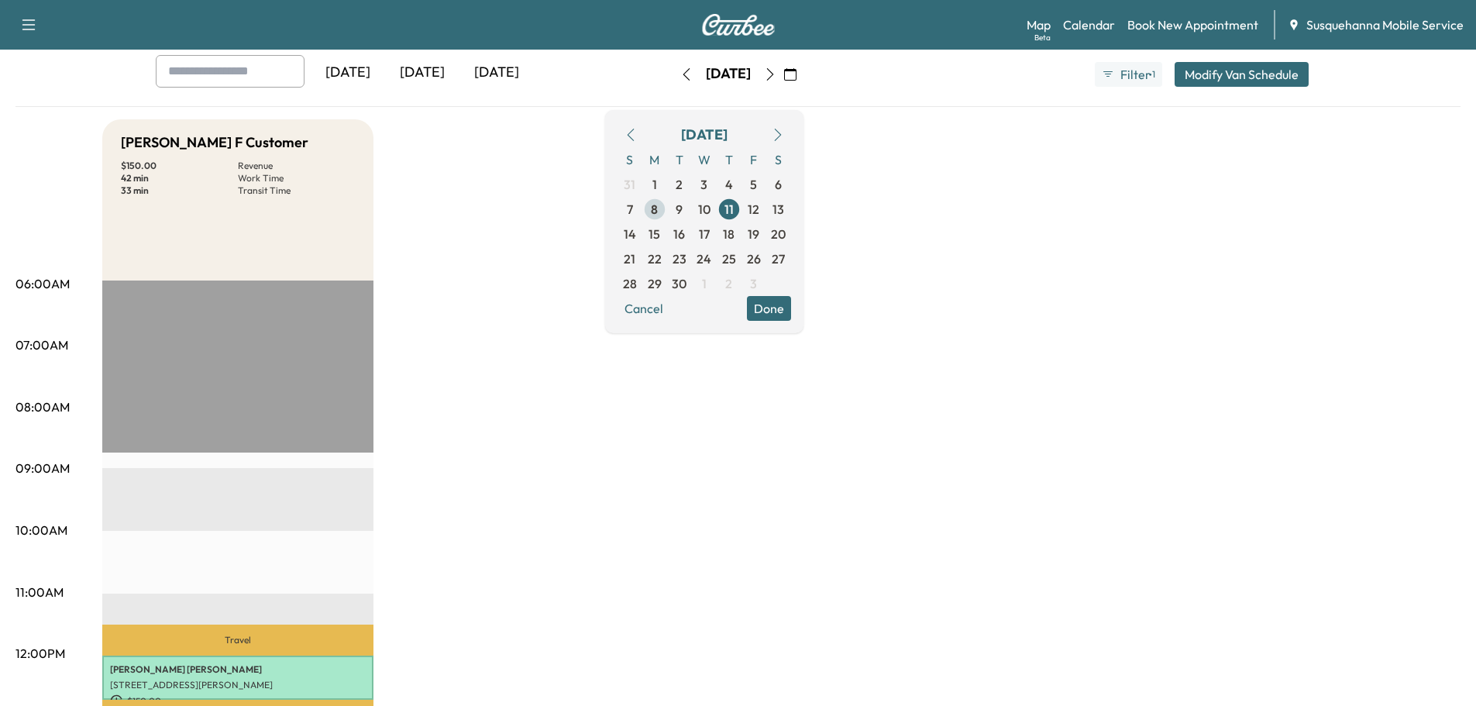
click at [667, 209] on span "8" at bounding box center [654, 209] width 25 height 25
